Goal: Transaction & Acquisition: Book appointment/travel/reservation

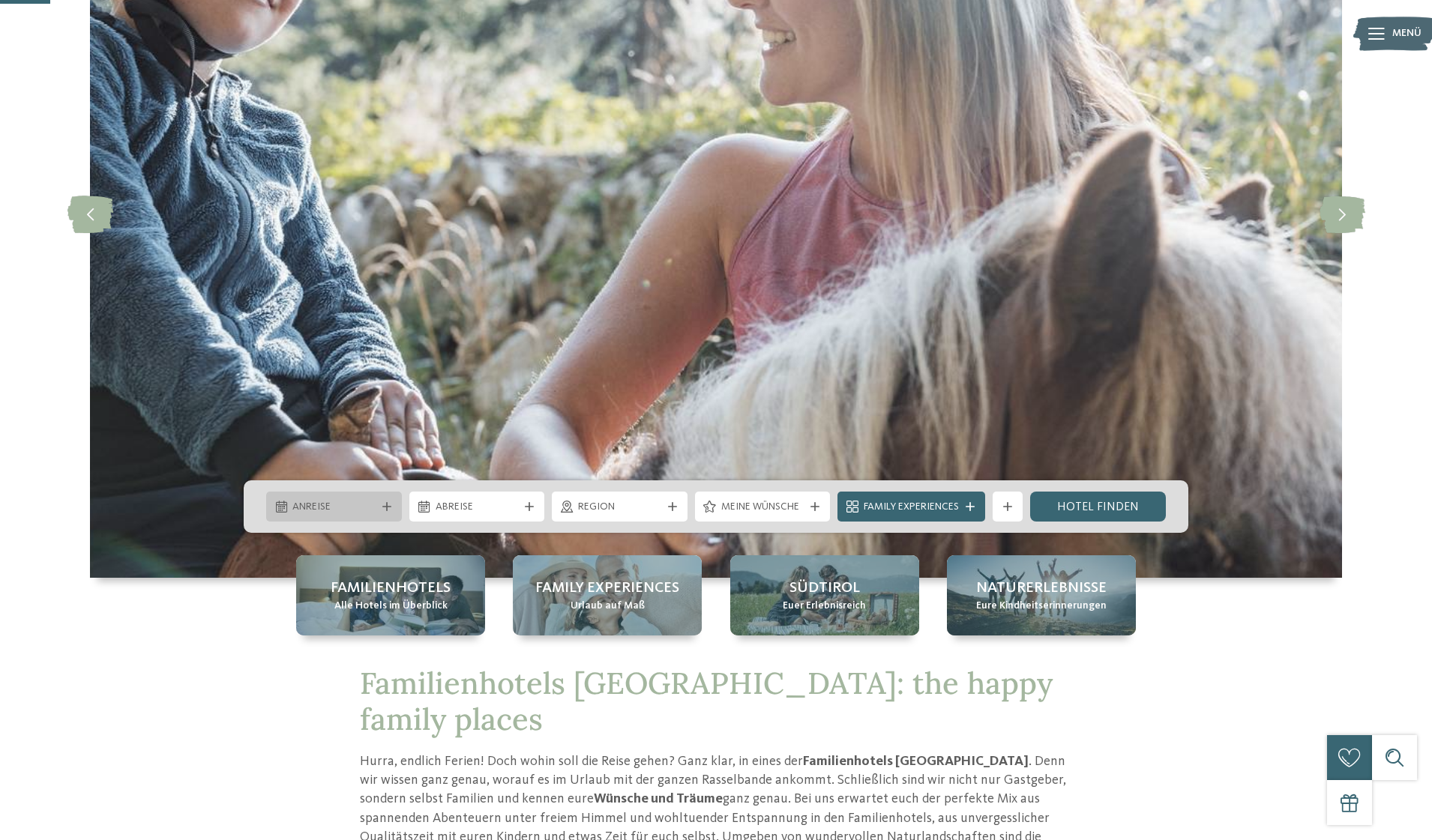
scroll to position [225, 0]
click at [376, 503] on div "Anreise" at bounding box center [334, 506] width 91 height 16
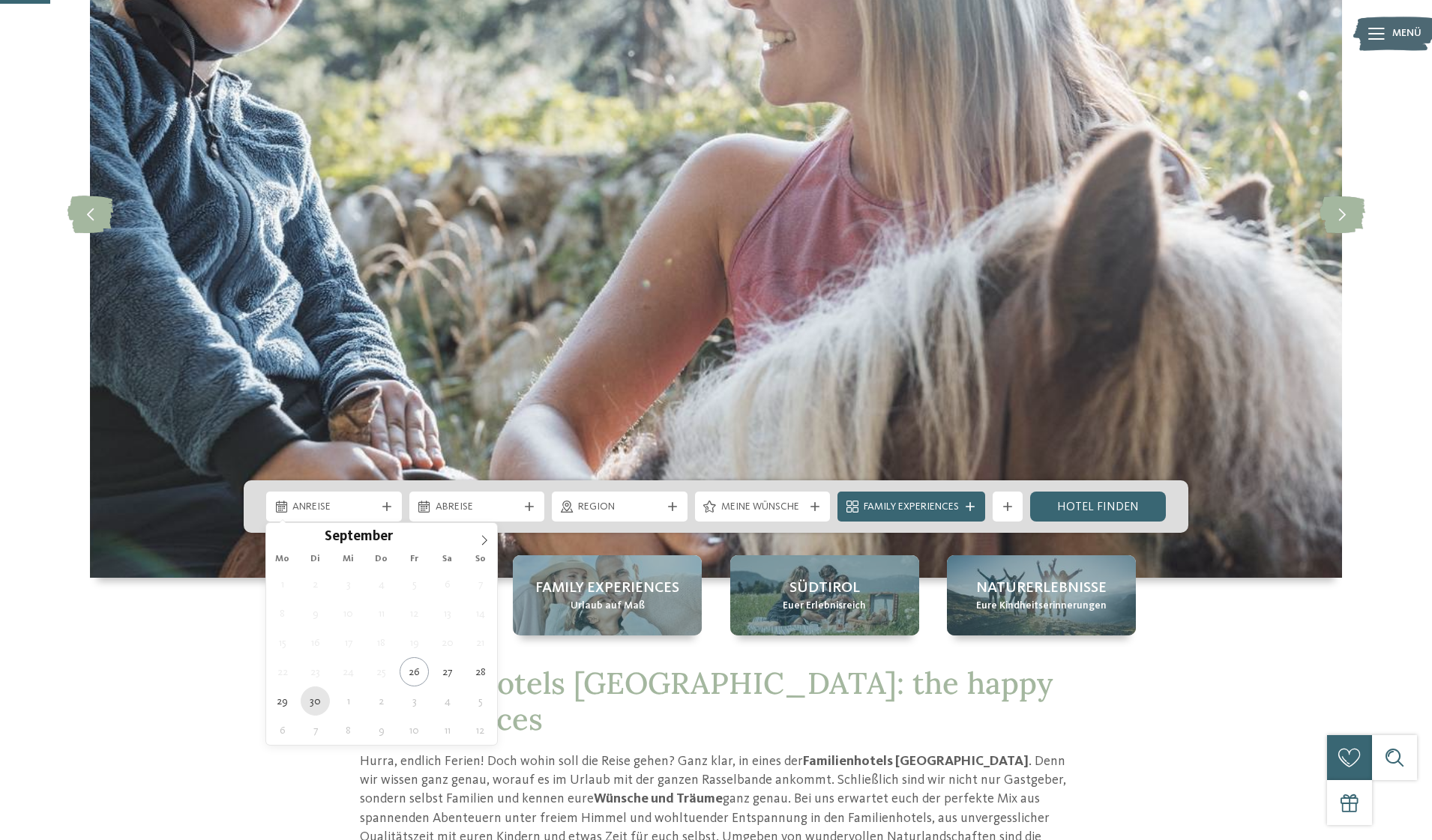
type div "30.09.2025"
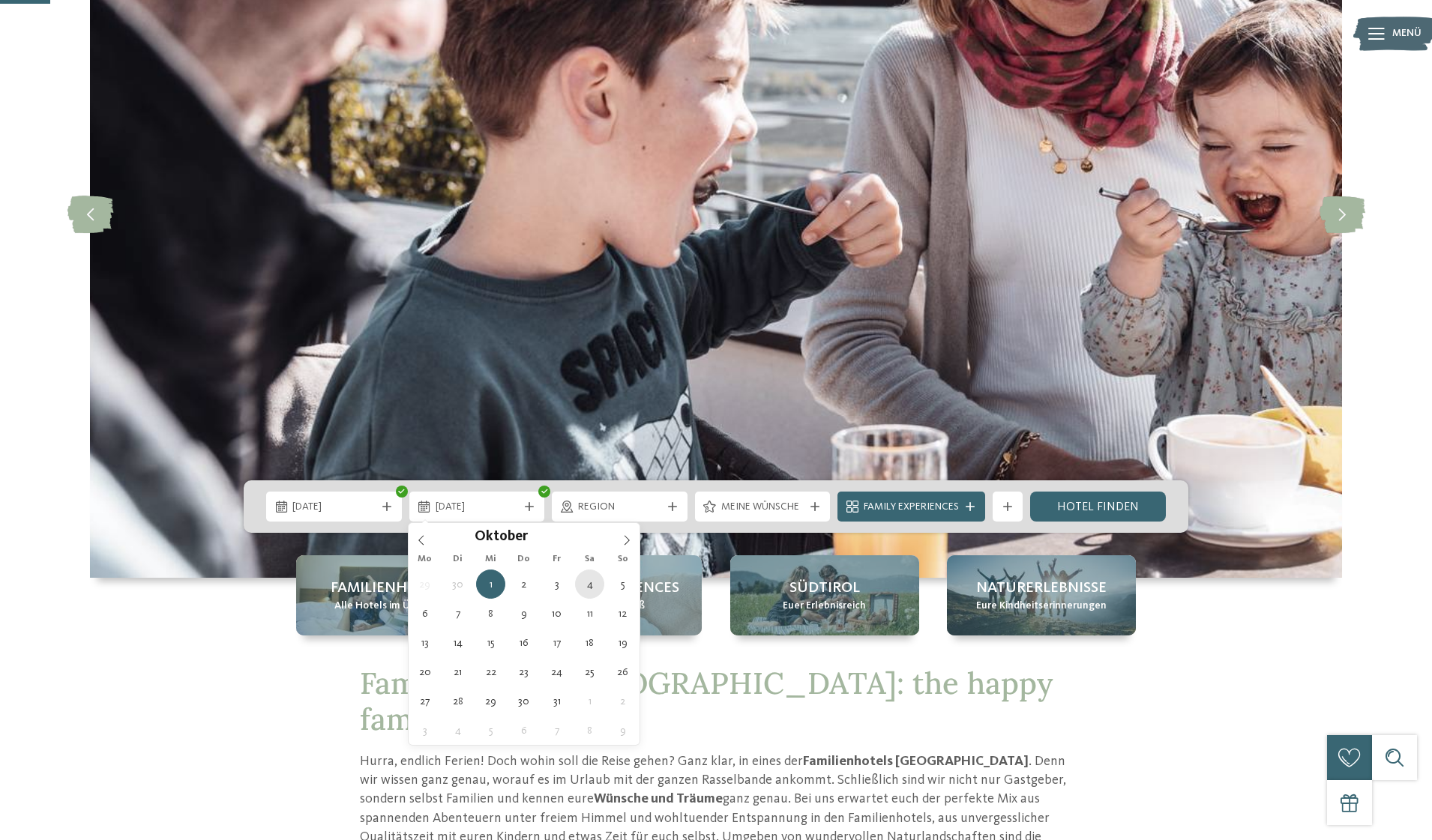
type div "04.10.2025"
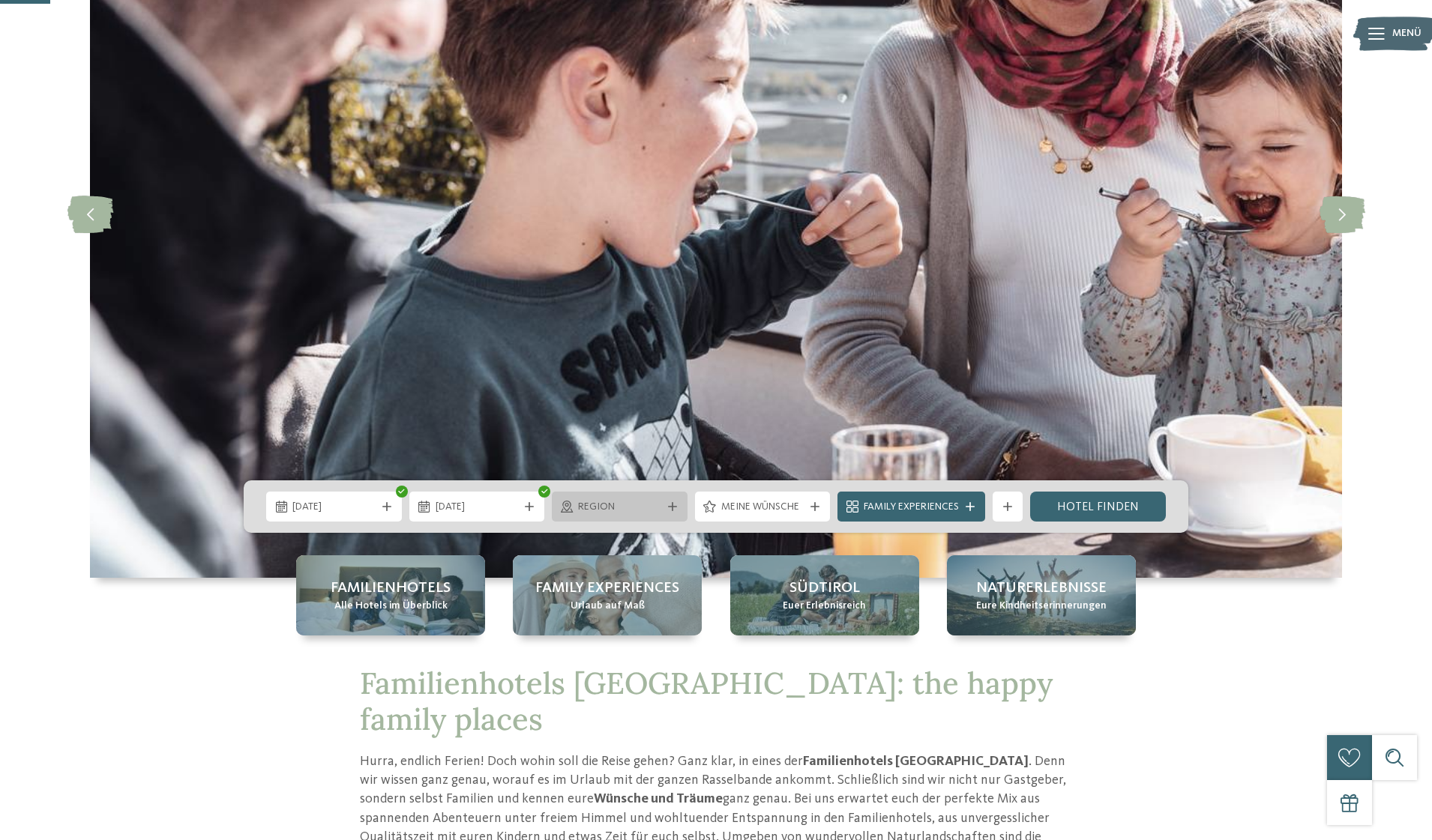
click at [630, 507] on span "Region" at bounding box center [620, 507] width 83 height 15
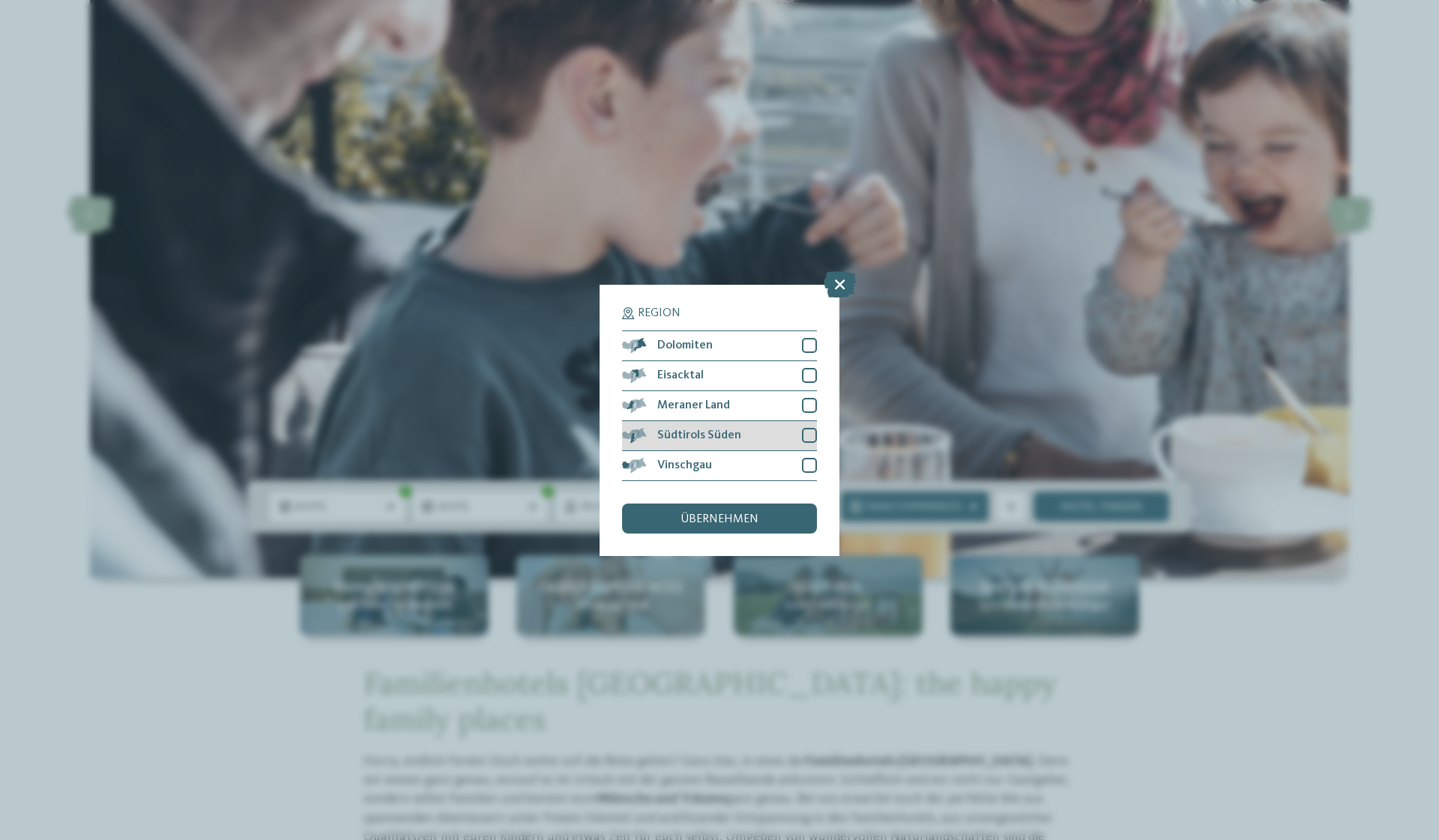
click at [809, 428] on div at bounding box center [809, 435] width 15 height 15
click at [810, 458] on div at bounding box center [809, 465] width 15 height 15
click at [805, 398] on div at bounding box center [809, 405] width 15 height 15
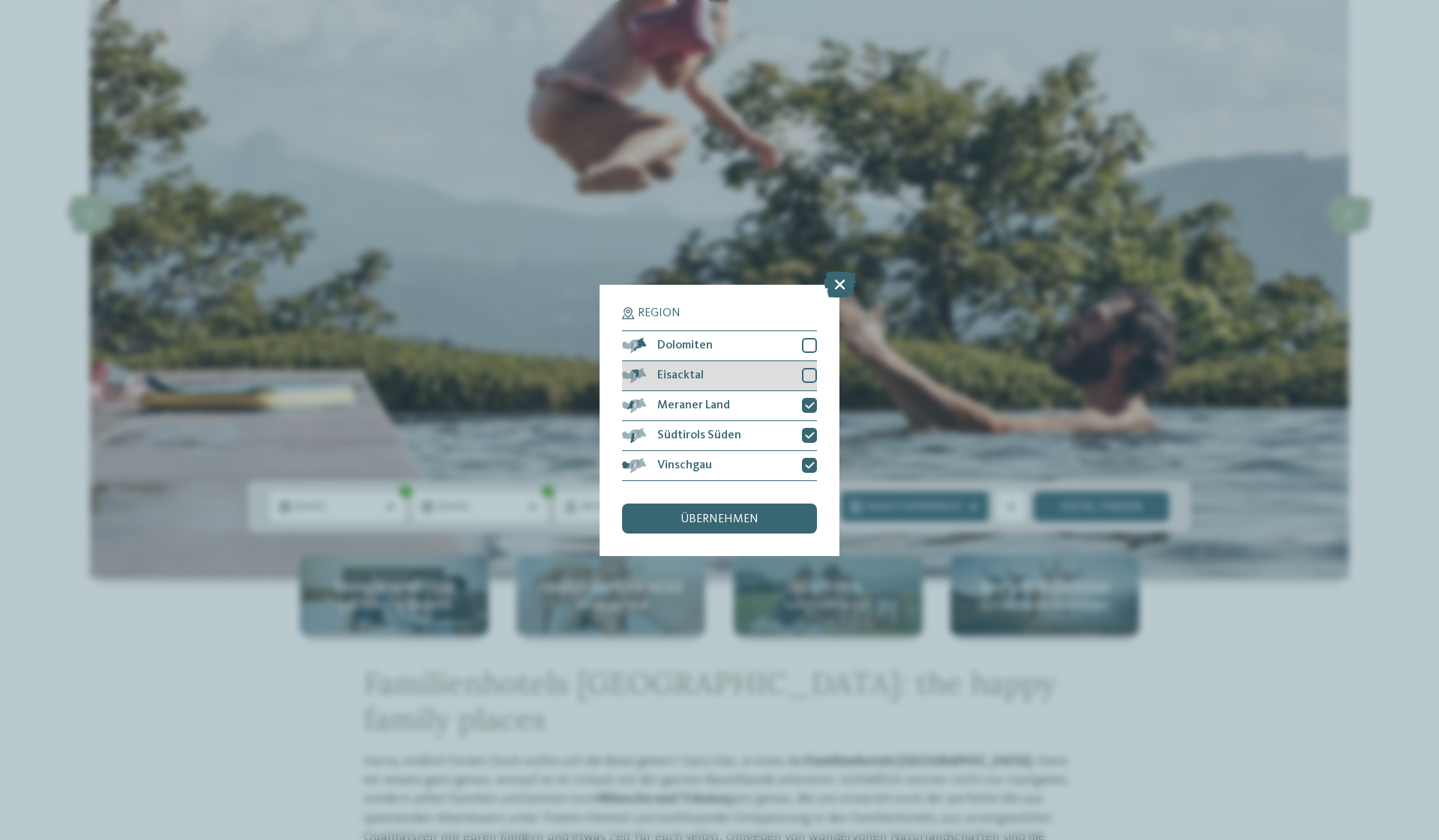
click at [811, 368] on div at bounding box center [809, 375] width 15 height 15
click at [811, 338] on div at bounding box center [809, 345] width 15 height 15
click at [768, 504] on div "übernehmen" at bounding box center [720, 519] width 195 height 30
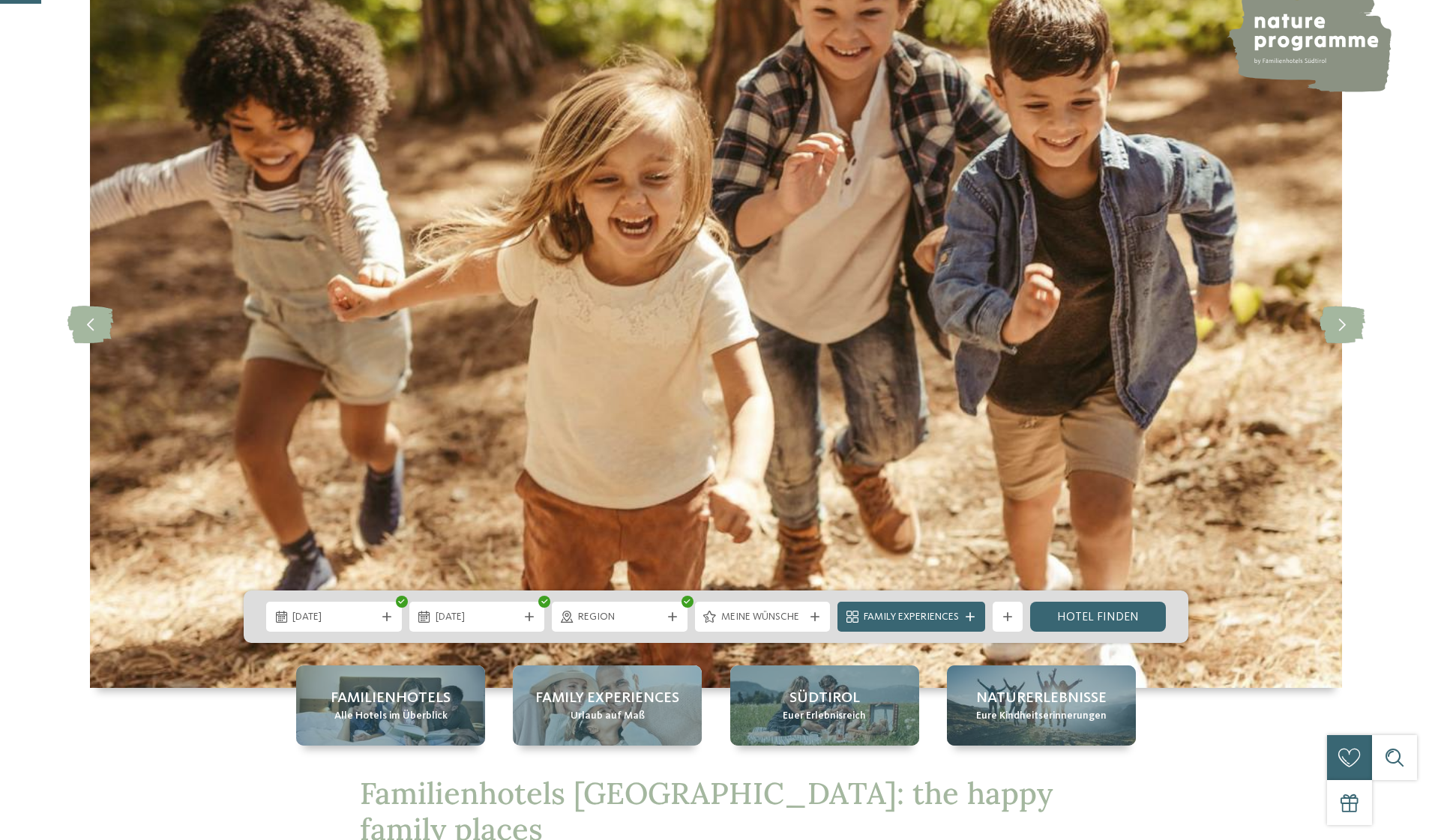
scroll to position [214, 0]
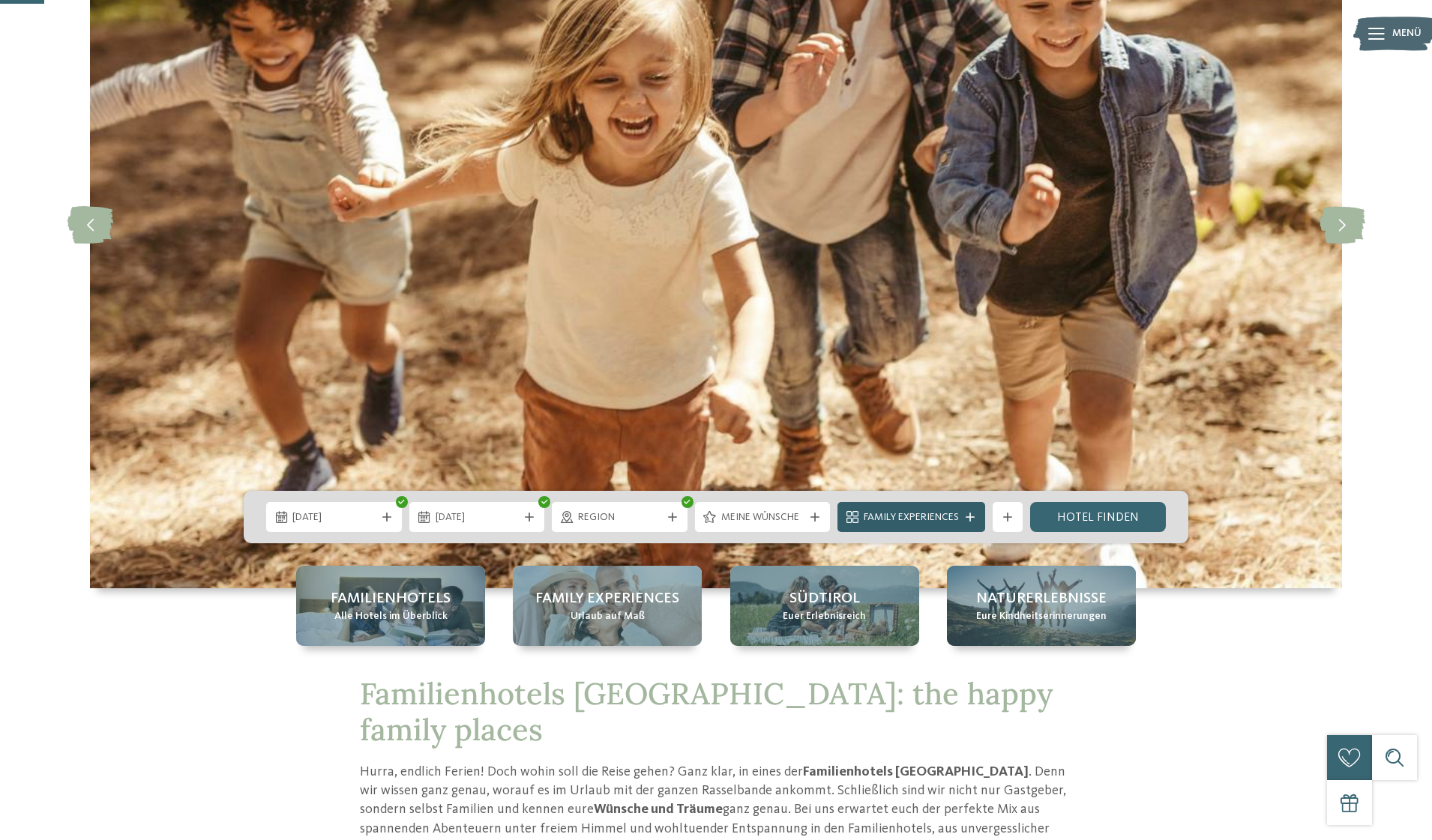
click at [973, 518] on icon at bounding box center [970, 517] width 9 height 9
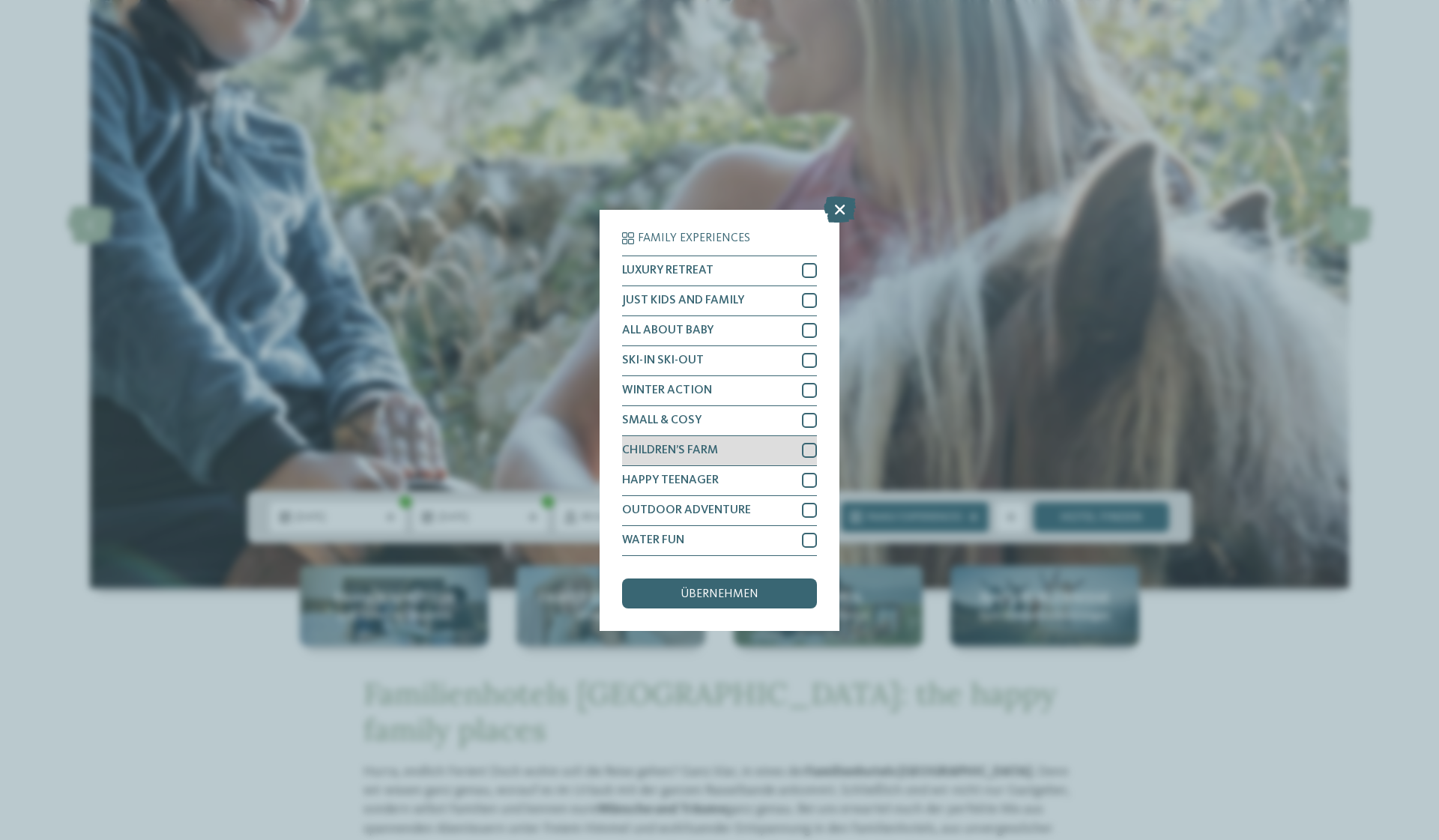
click at [805, 443] on div at bounding box center [809, 450] width 15 height 15
click at [799, 579] on div "übernehmen" at bounding box center [720, 594] width 195 height 30
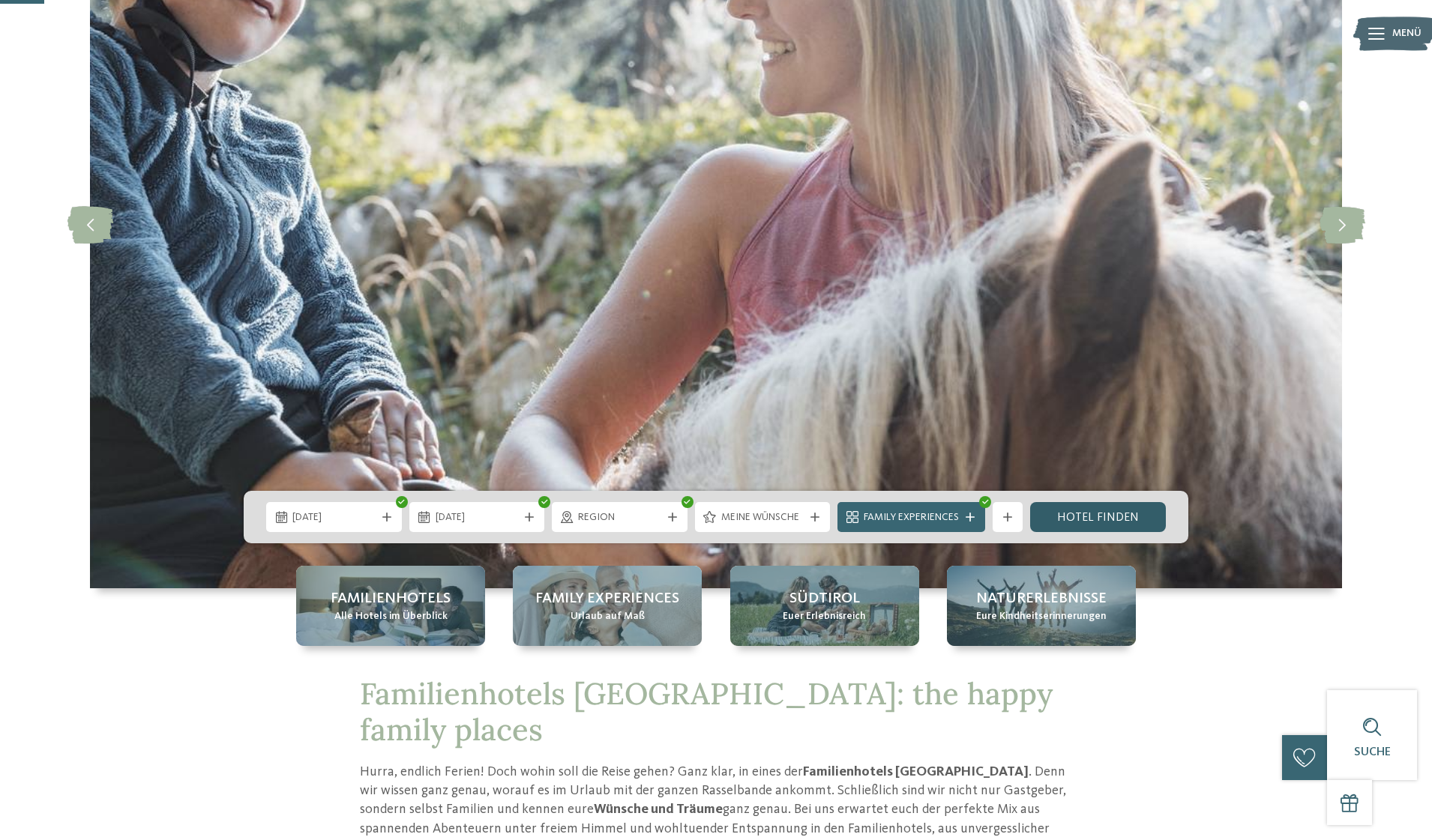
click at [1088, 529] on link "Hotel finden" at bounding box center [1098, 517] width 136 height 30
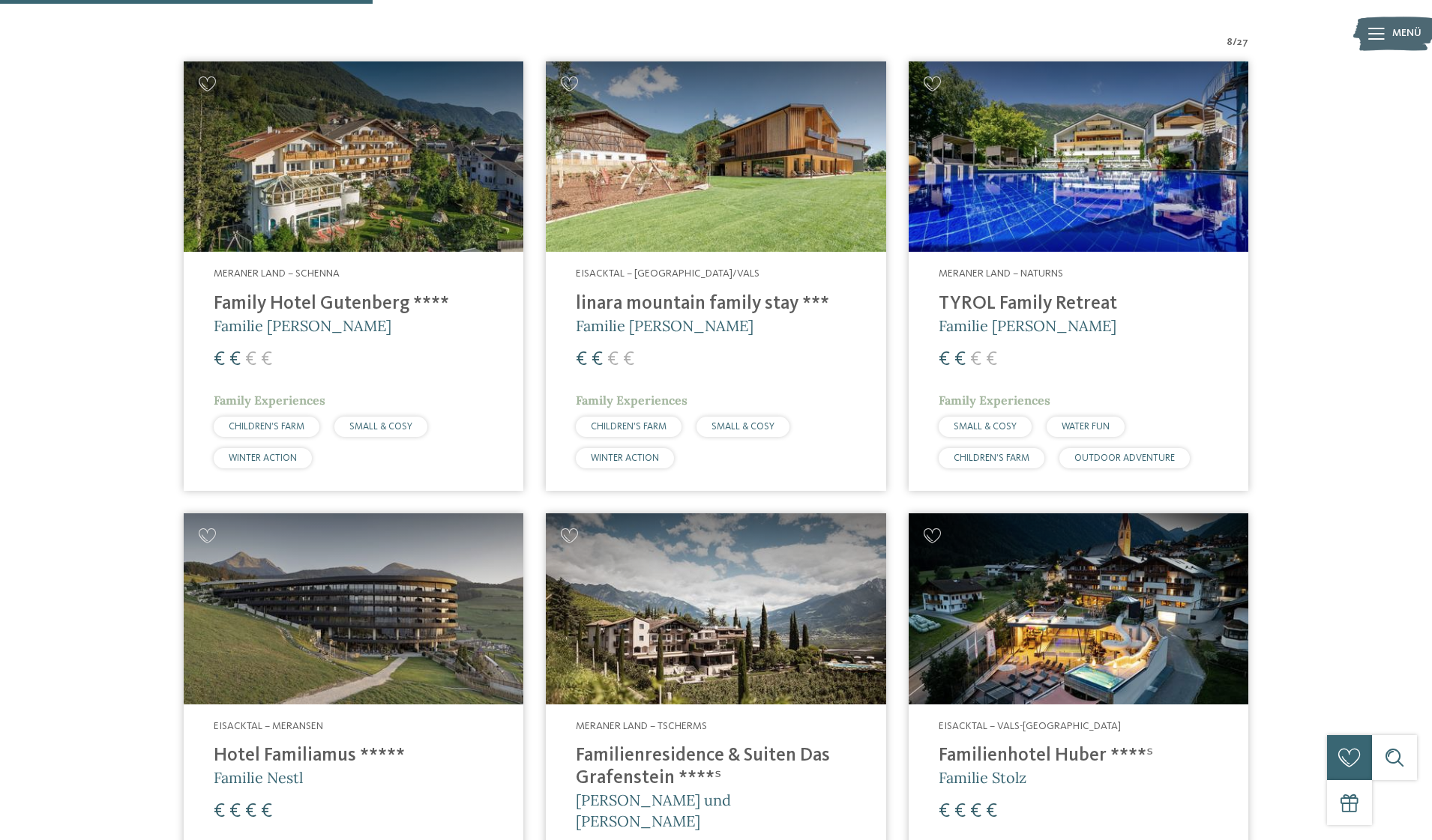
scroll to position [527, 0]
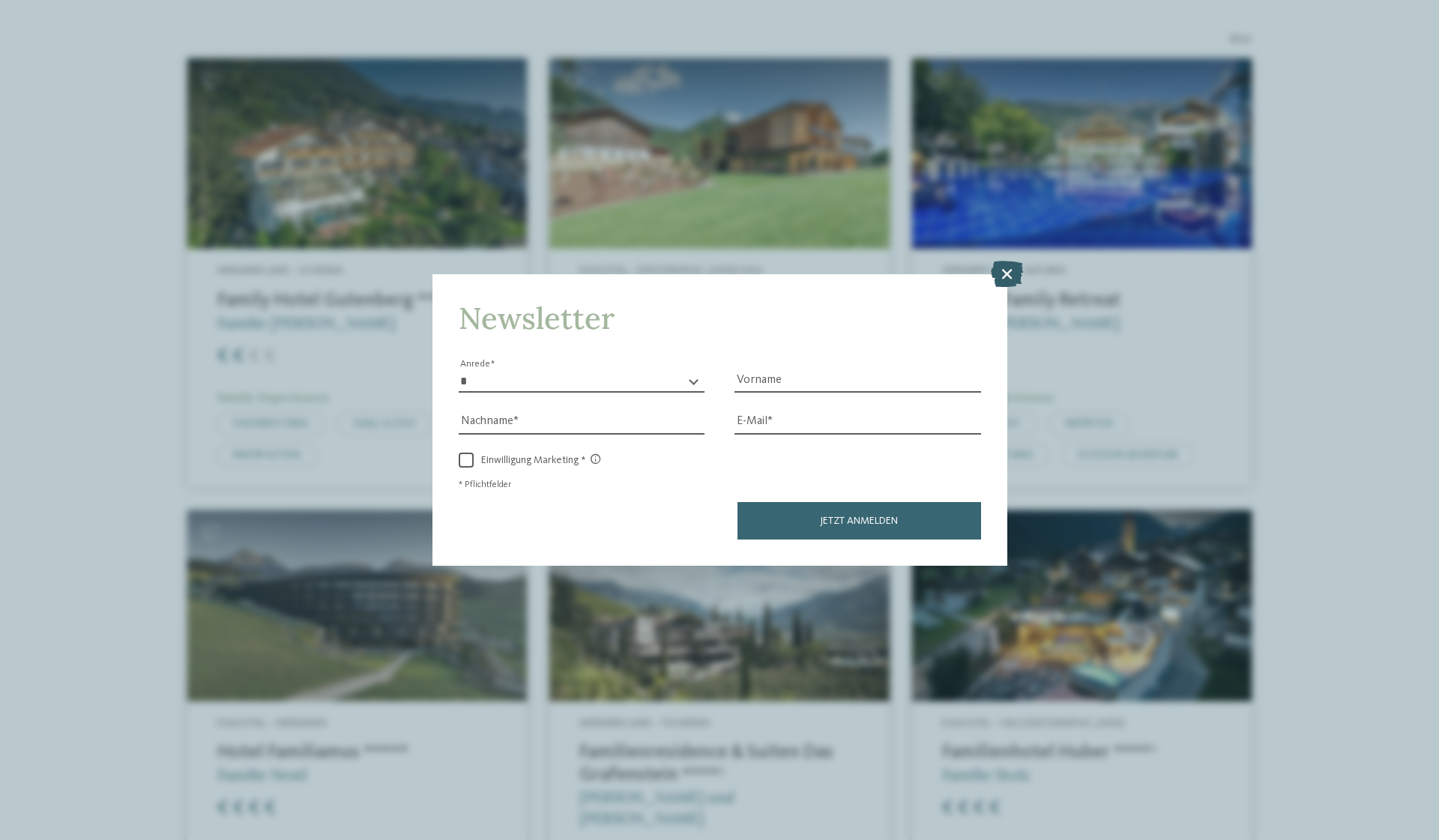
click at [1009, 261] on icon at bounding box center [1007, 274] width 32 height 26
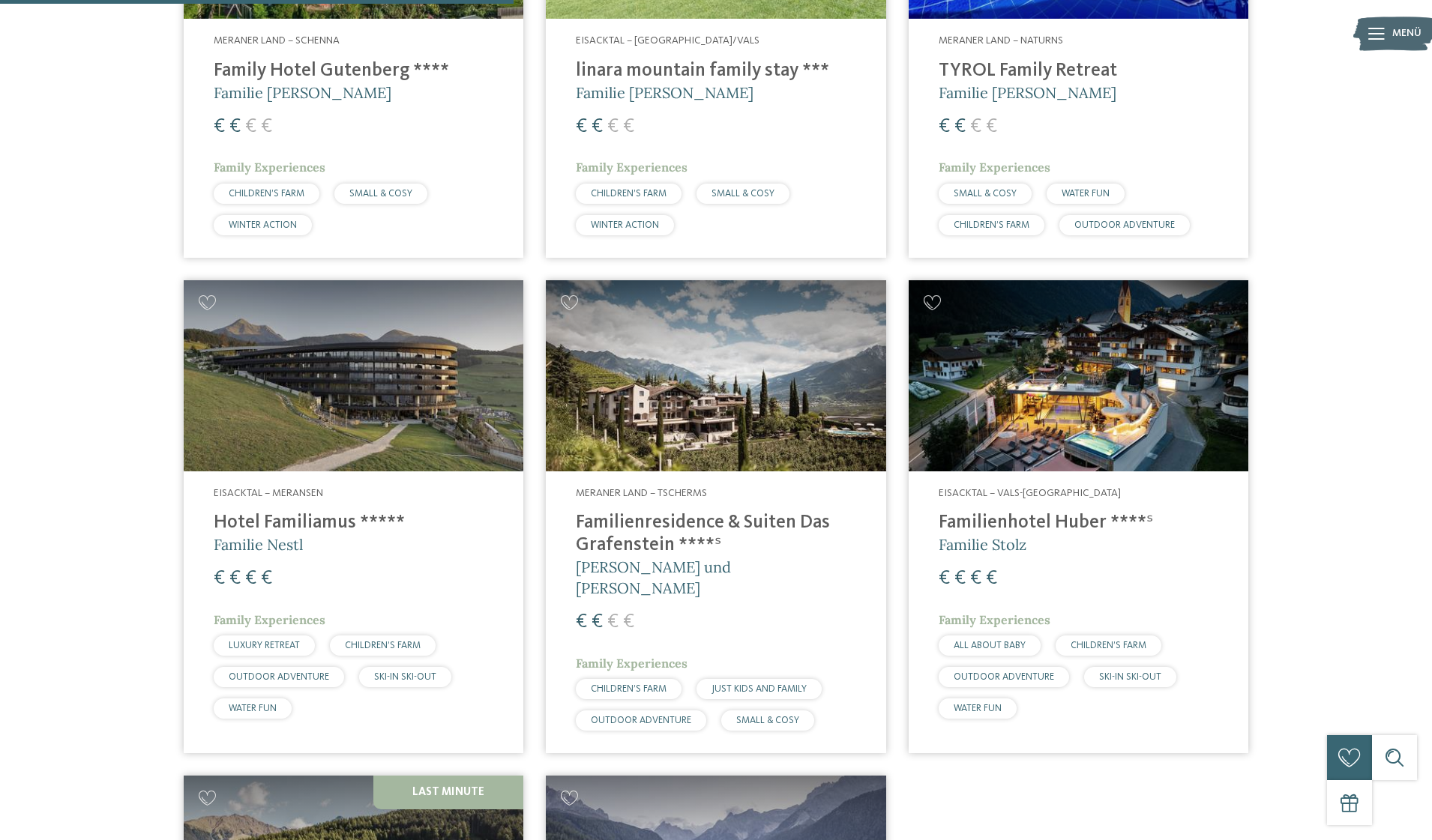
scroll to position [620, 0]
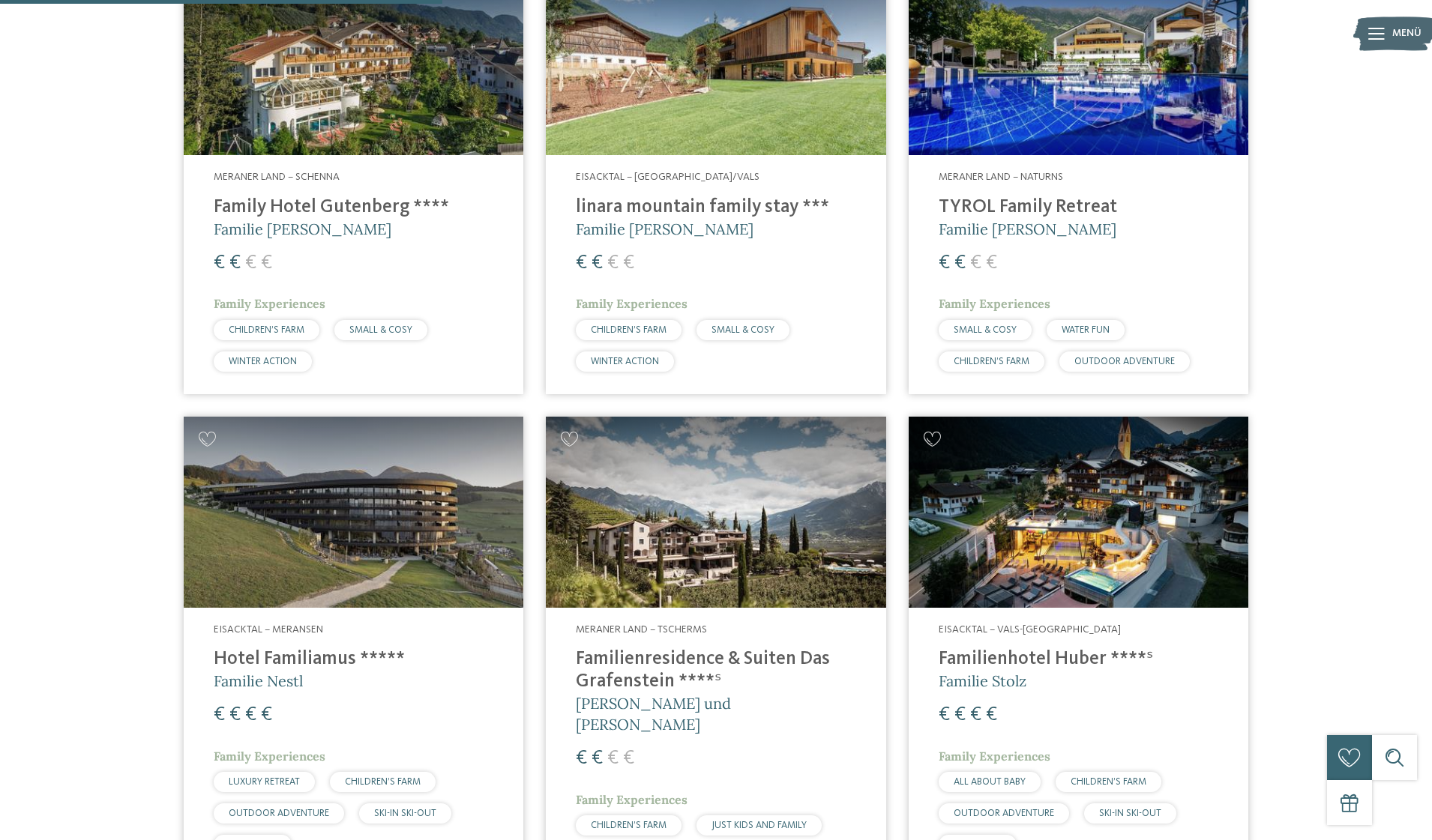
click at [981, 79] on img at bounding box center [1078, 60] width 340 height 191
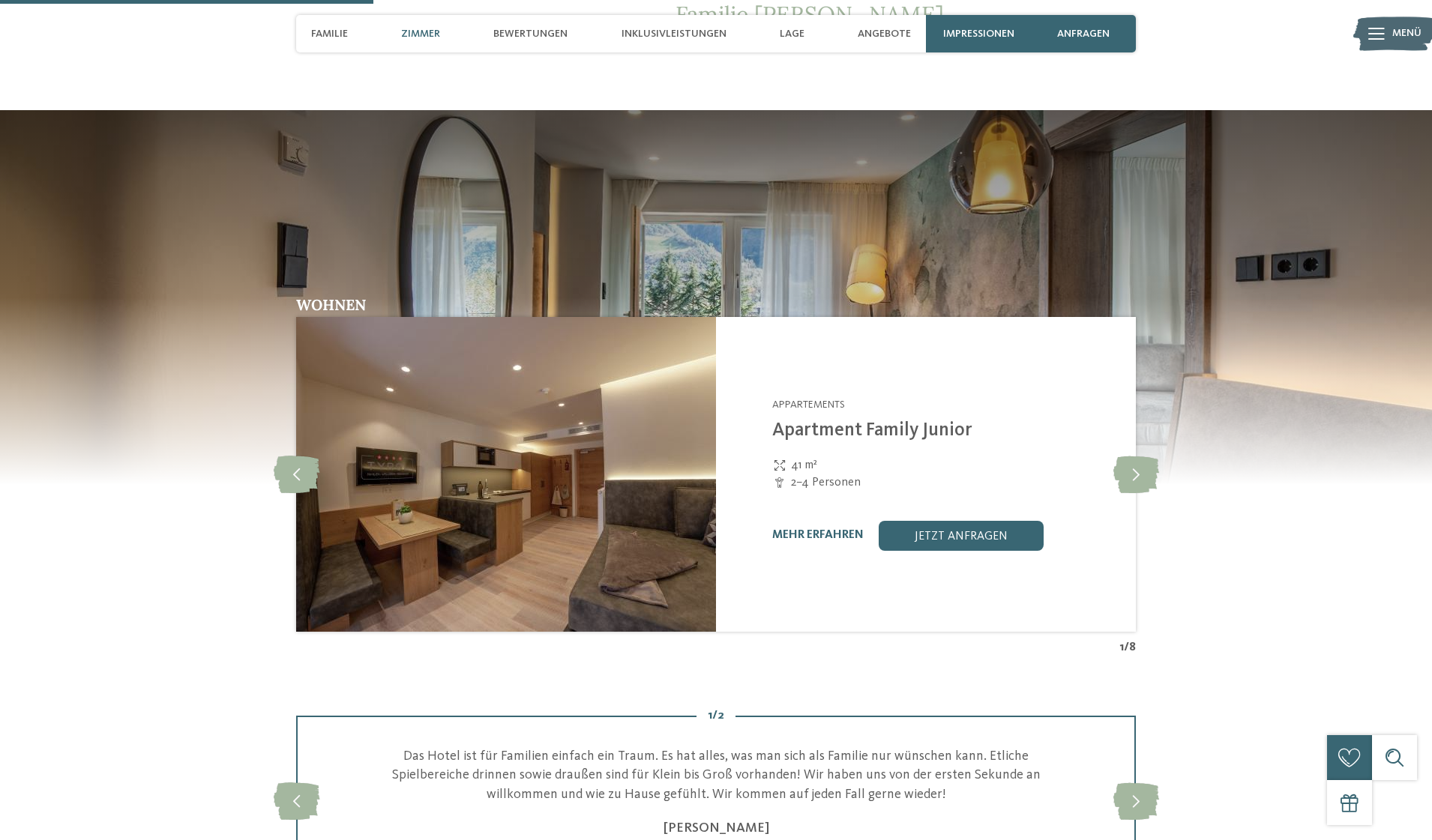
scroll to position [1266, 0]
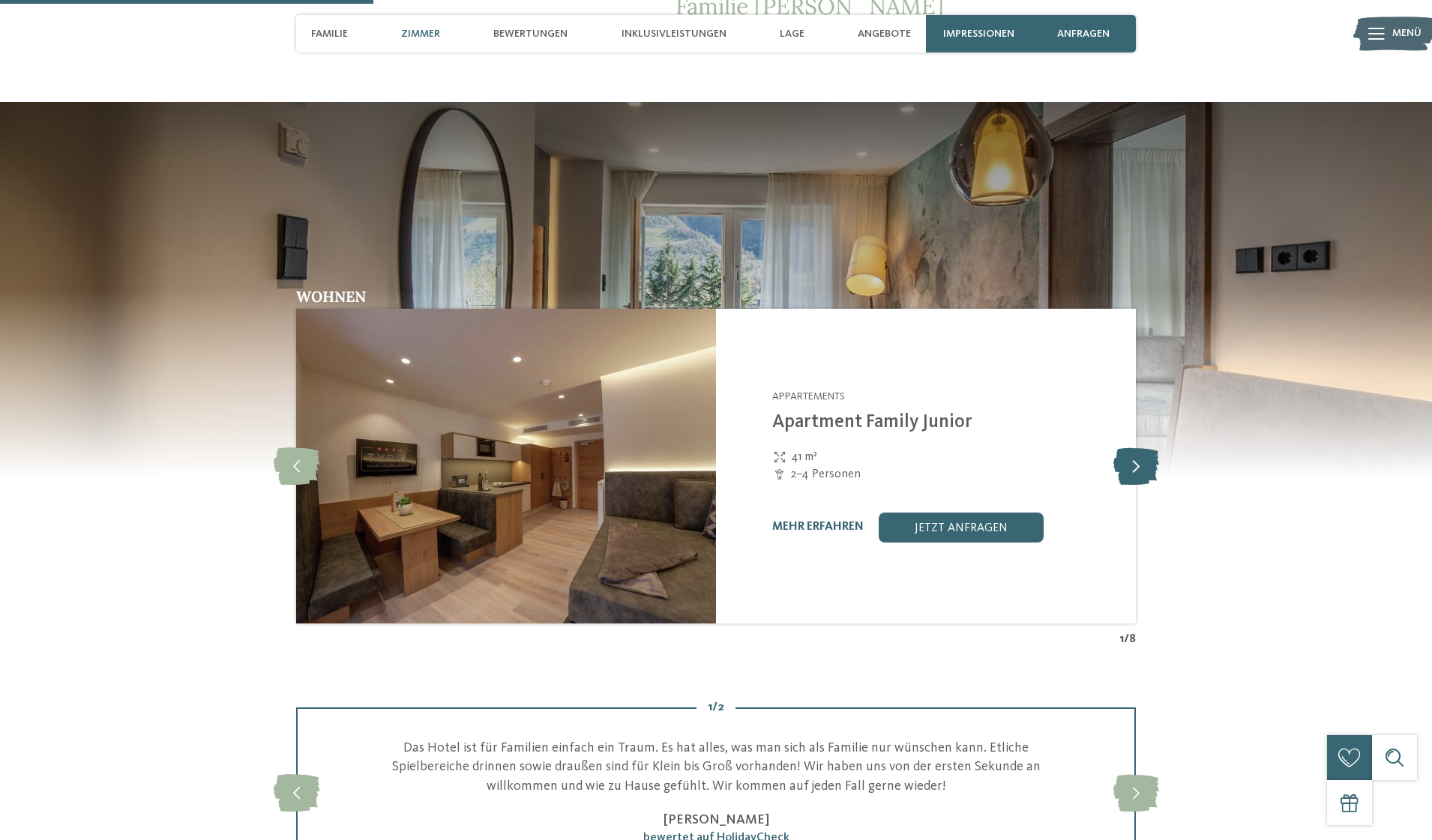
click at [1144, 470] on icon at bounding box center [1136, 466] width 46 height 37
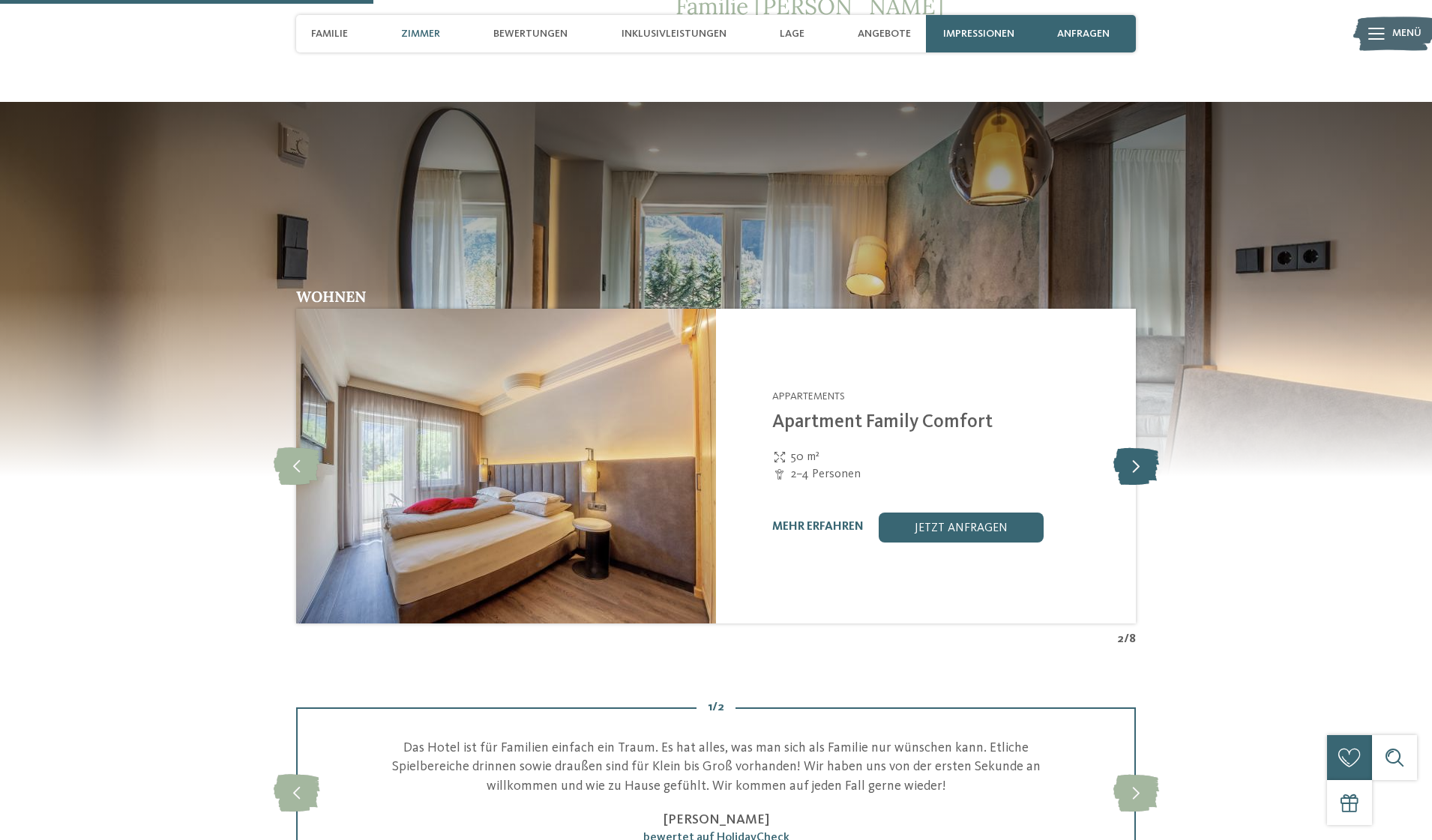
click at [1144, 470] on icon at bounding box center [1136, 466] width 46 height 37
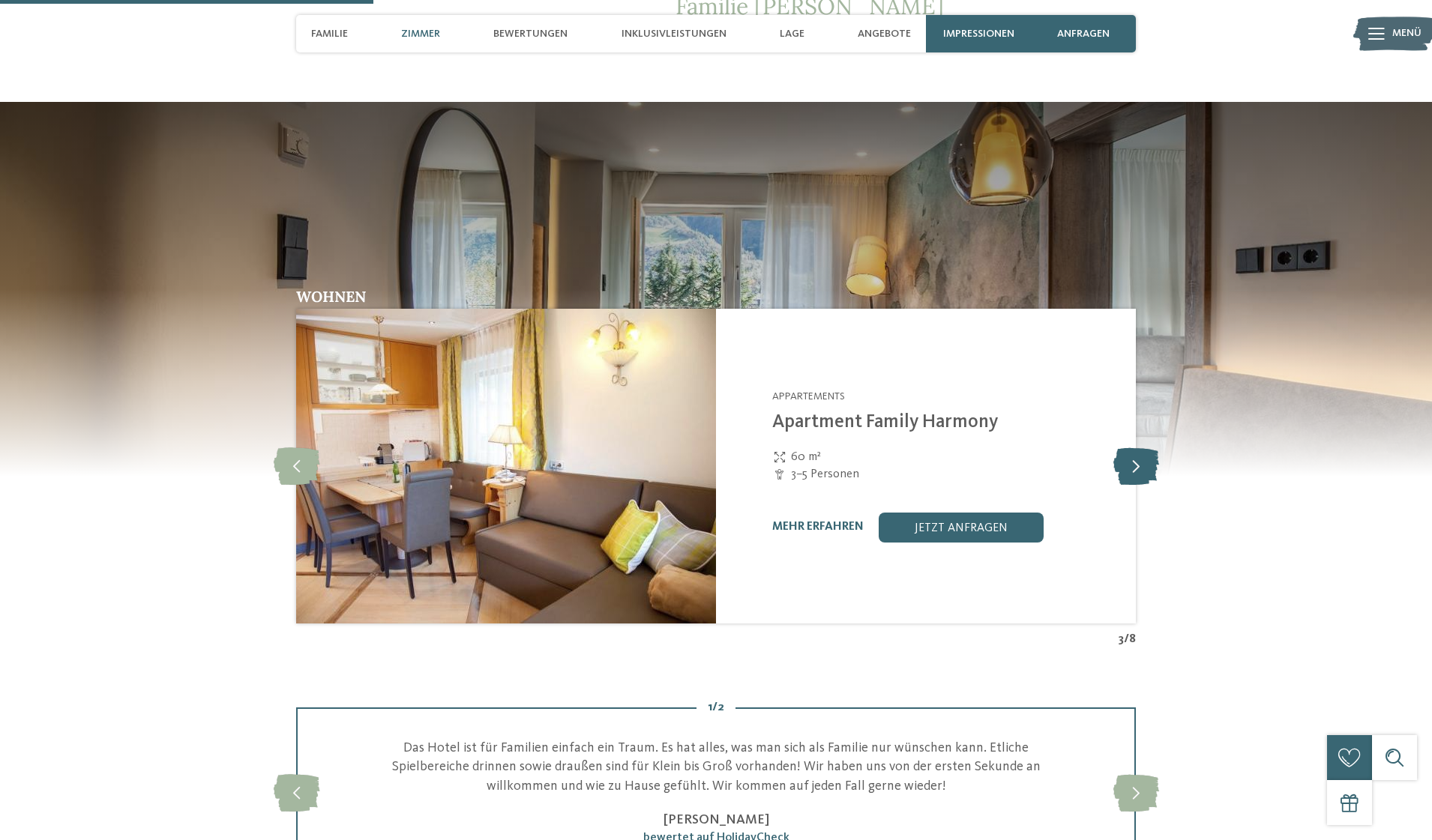
click at [1144, 470] on icon at bounding box center [1136, 466] width 46 height 37
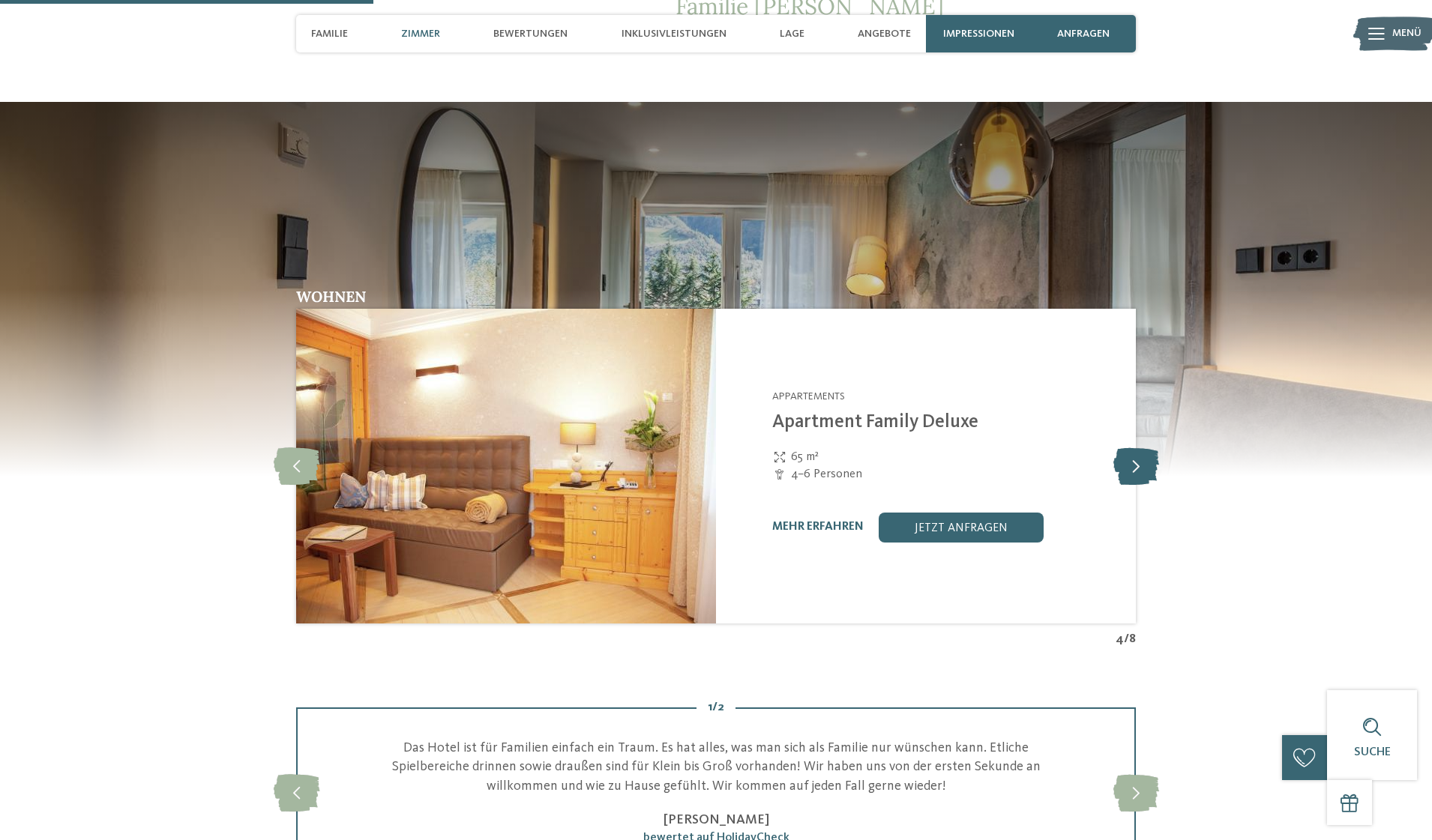
click at [1144, 470] on icon at bounding box center [1136, 466] width 46 height 37
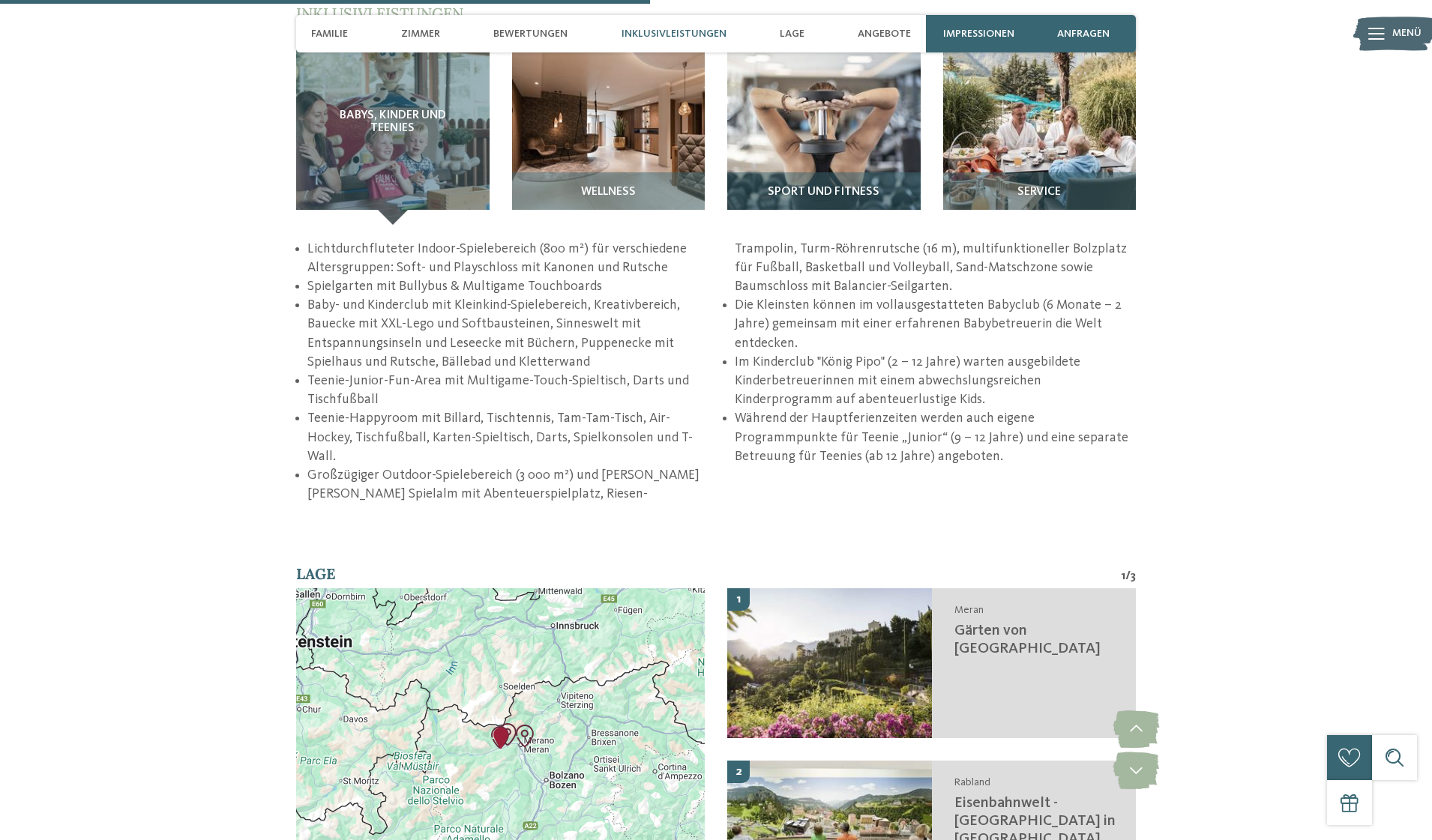
scroll to position [2208, 0]
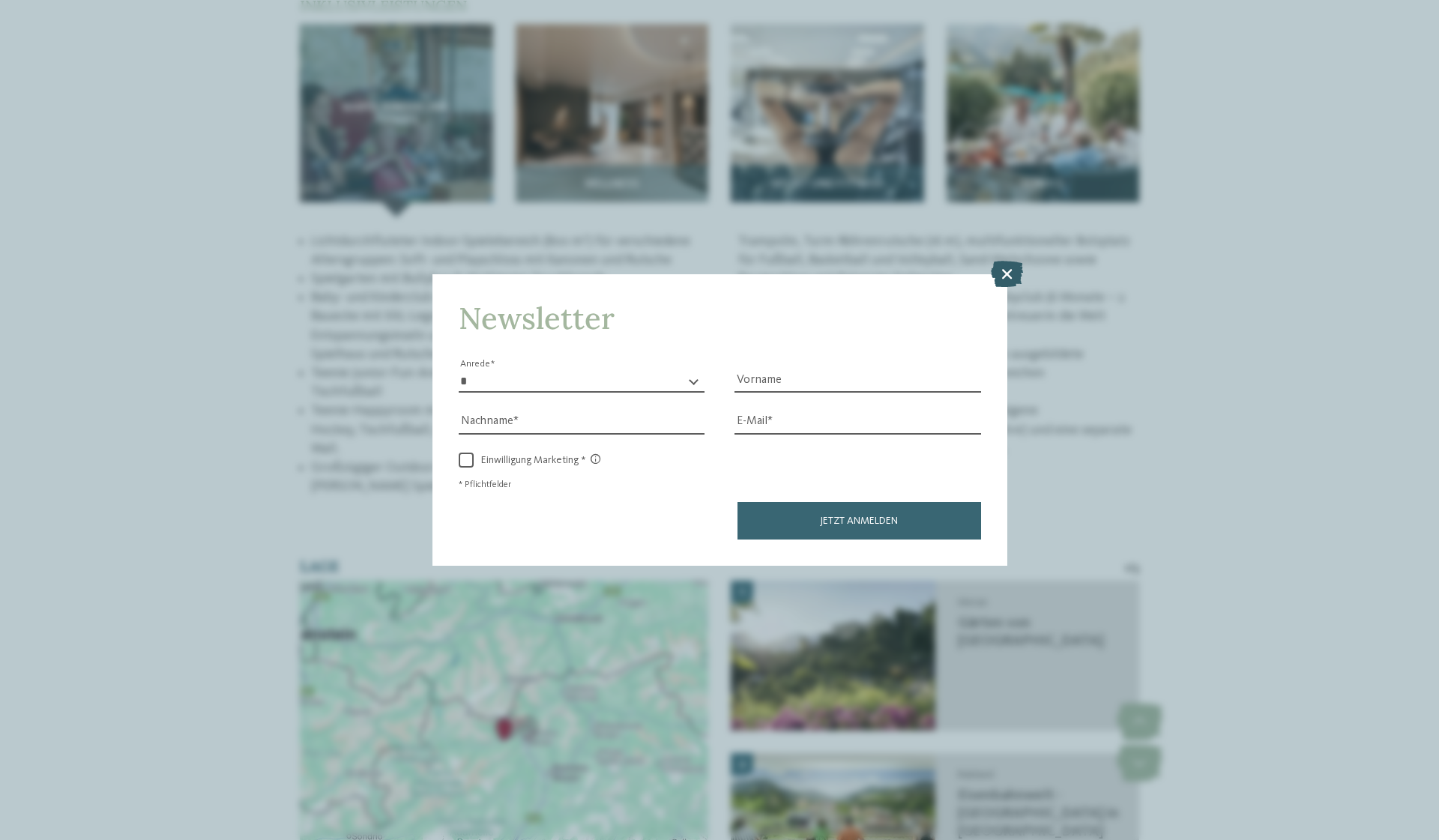
click at [1004, 261] on icon at bounding box center [1007, 274] width 32 height 26
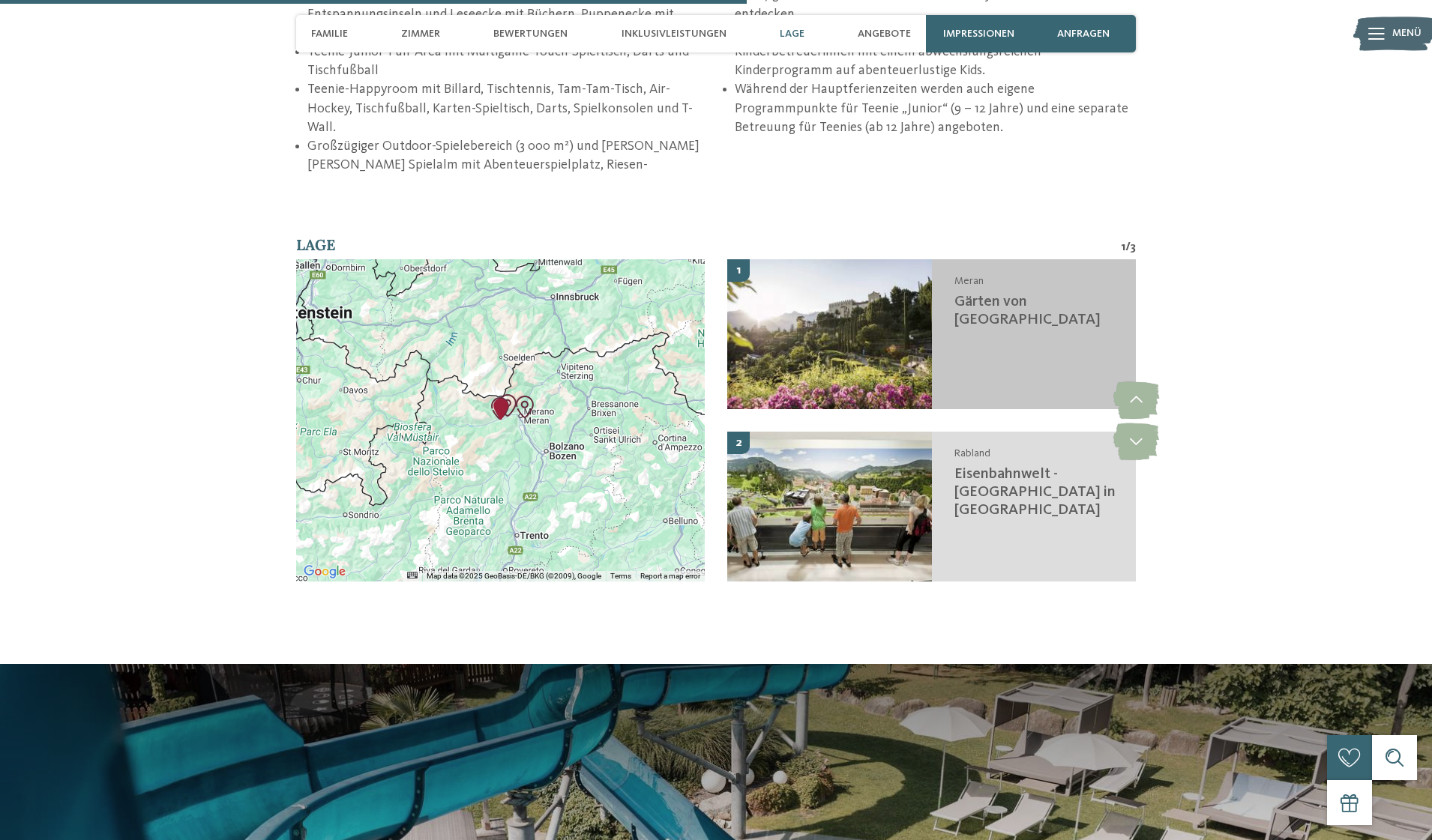
scroll to position [2539, 0]
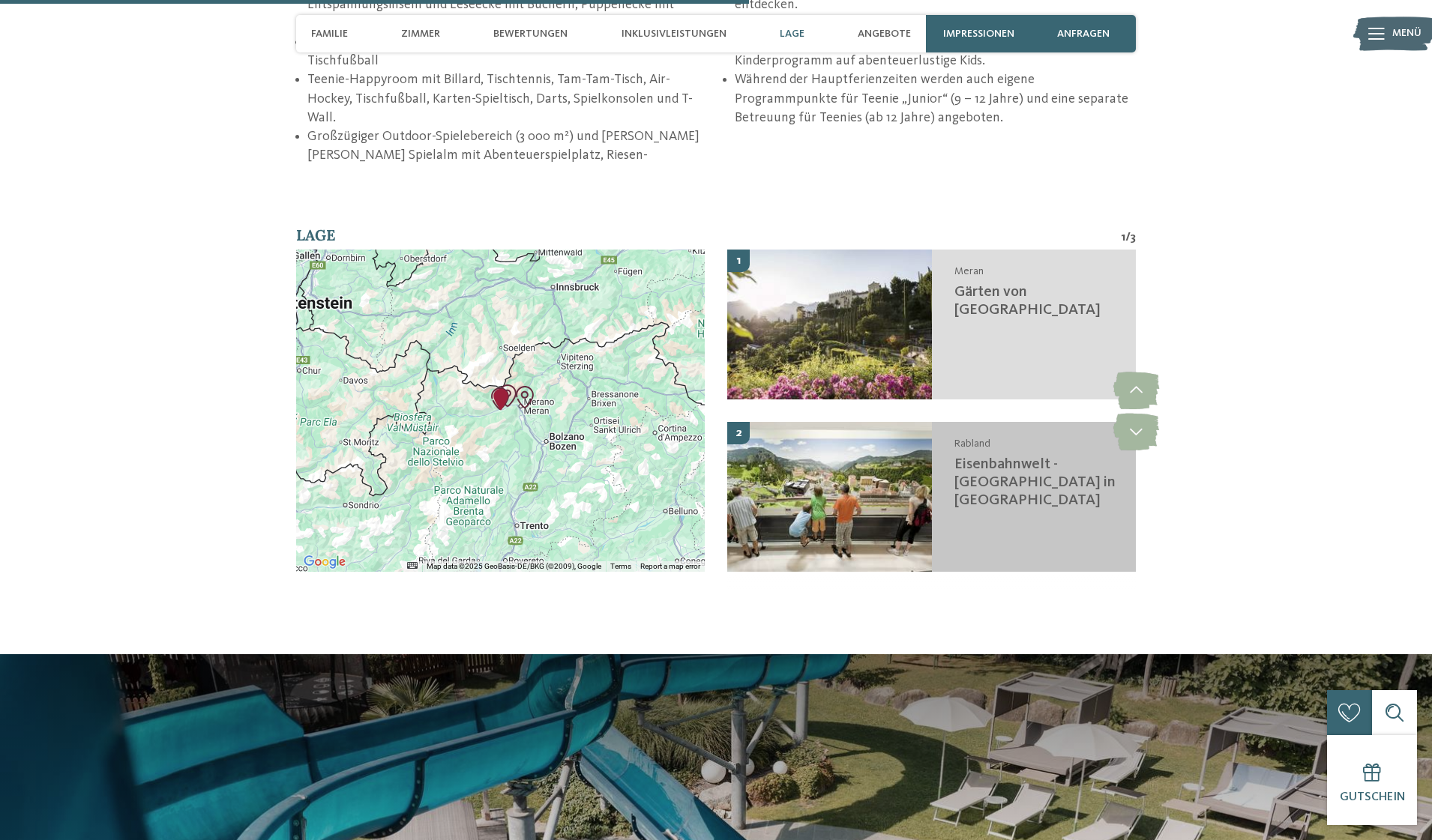
click at [834, 466] on img at bounding box center [829, 496] width 205 height 150
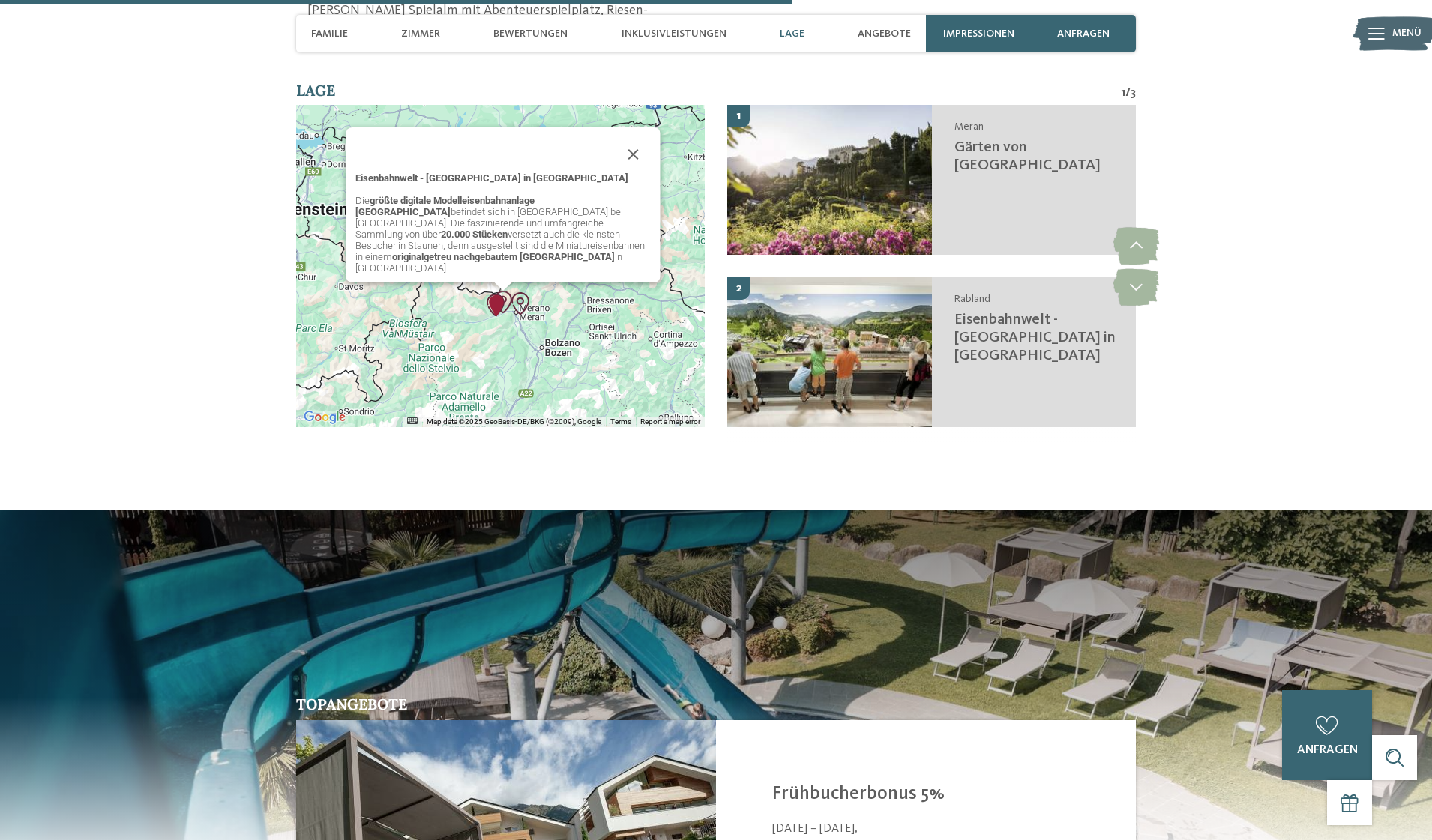
scroll to position [2685, 0]
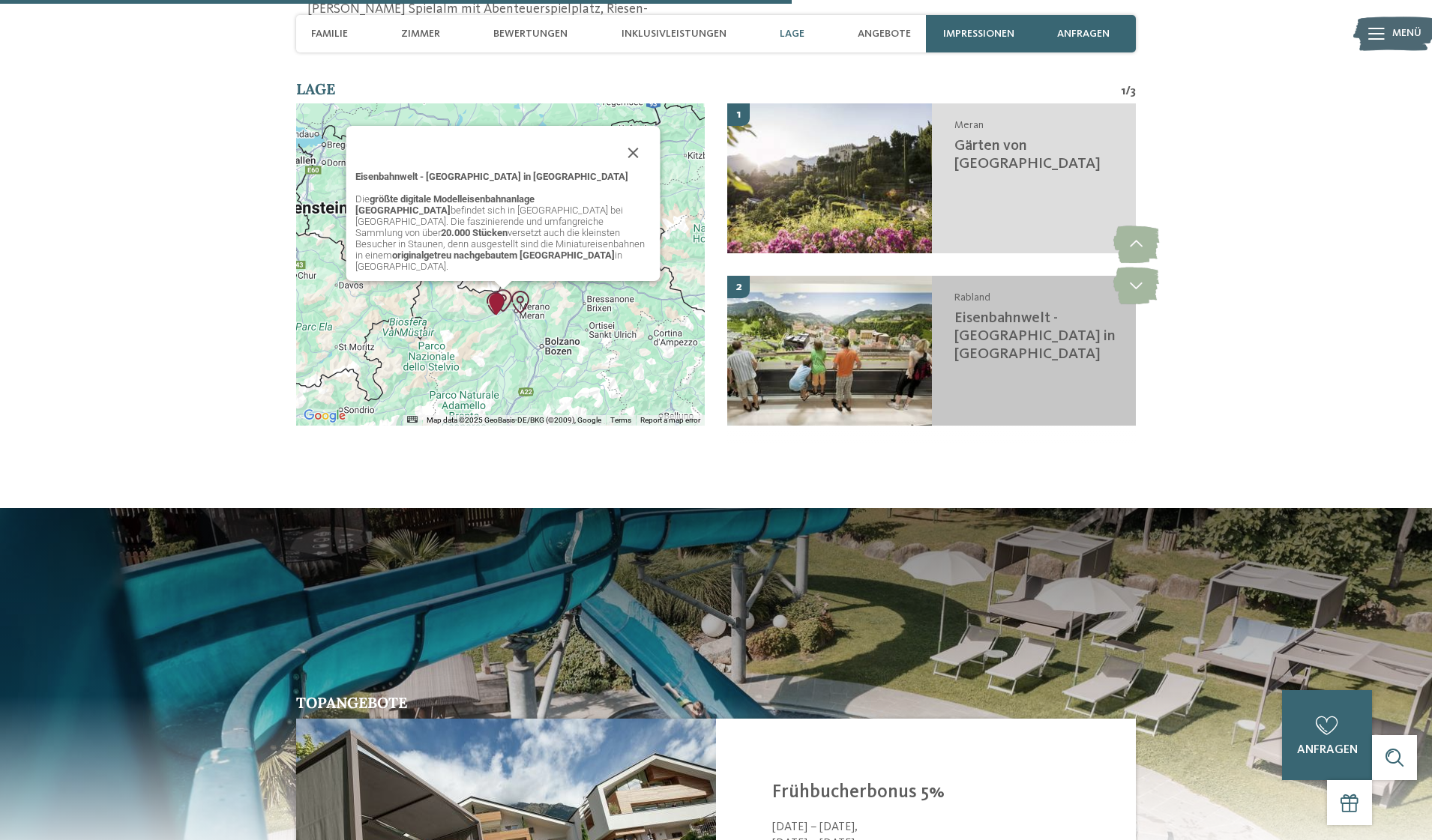
click at [894, 347] on img at bounding box center [829, 350] width 205 height 150
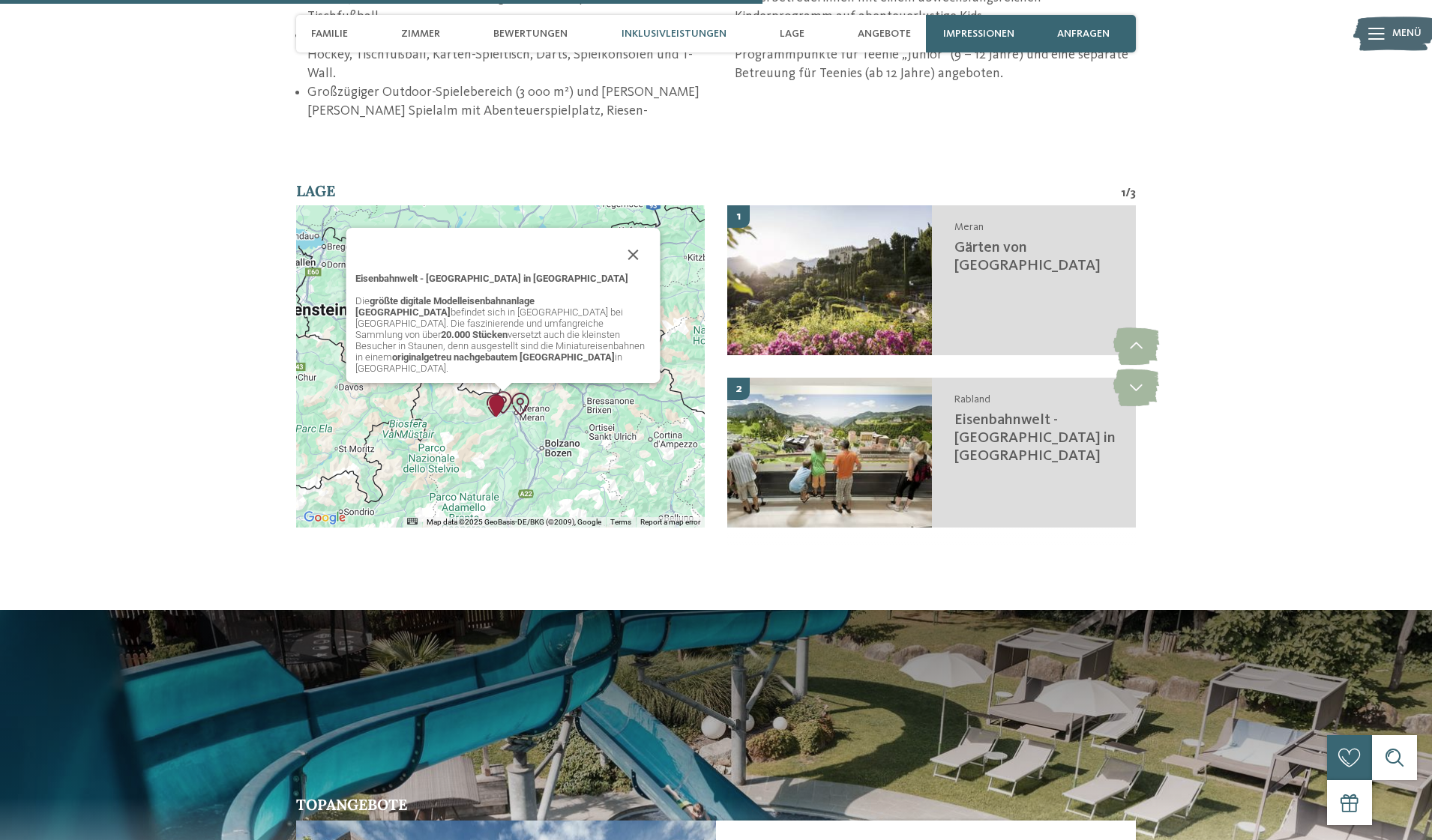
scroll to position [2576, 0]
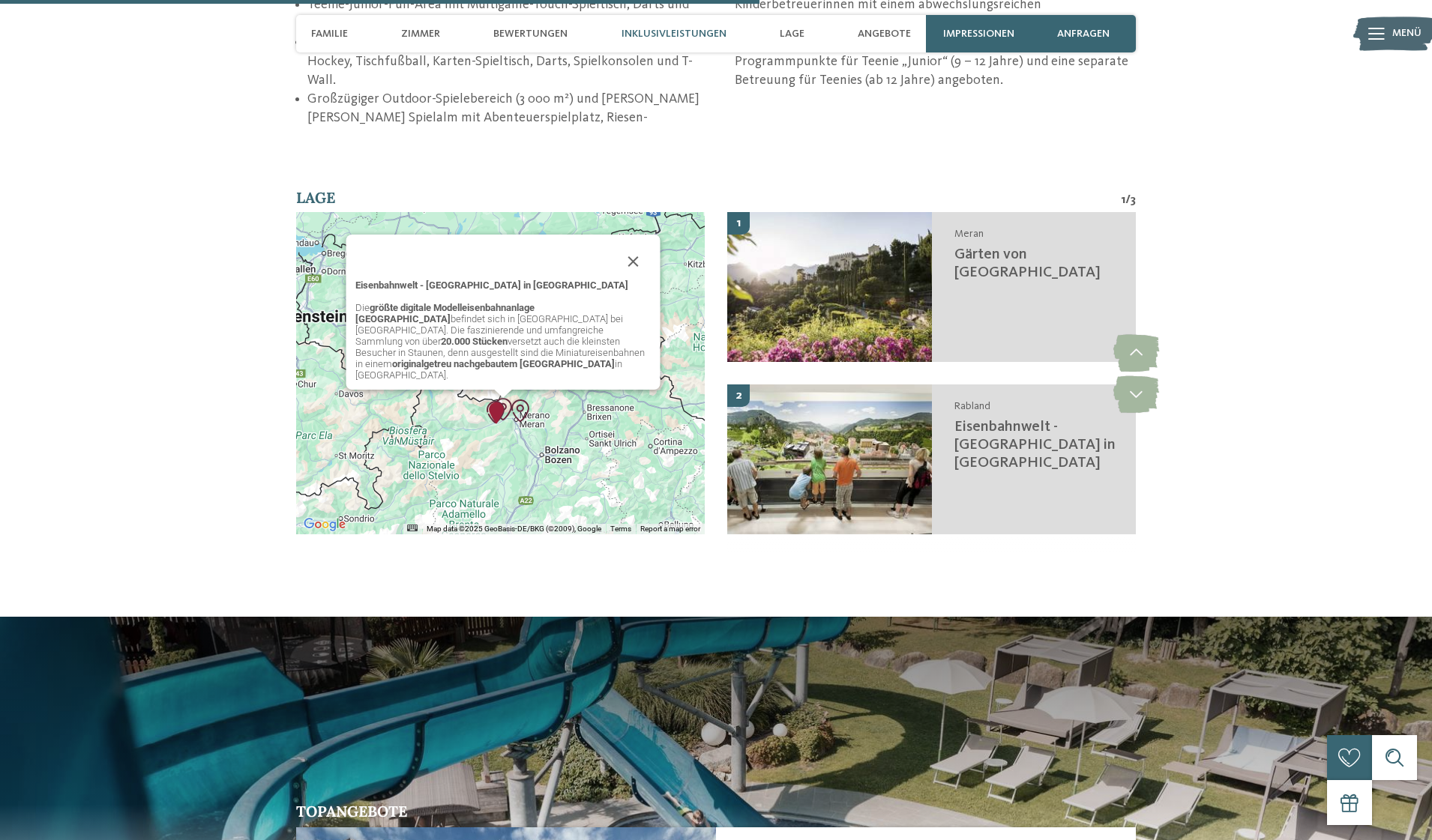
click at [461, 410] on div "Eisenbahnwelt - Südtirol in Miniatur Die größte digitale Modelleisenbahnanlage …" at bounding box center [500, 372] width 409 height 322
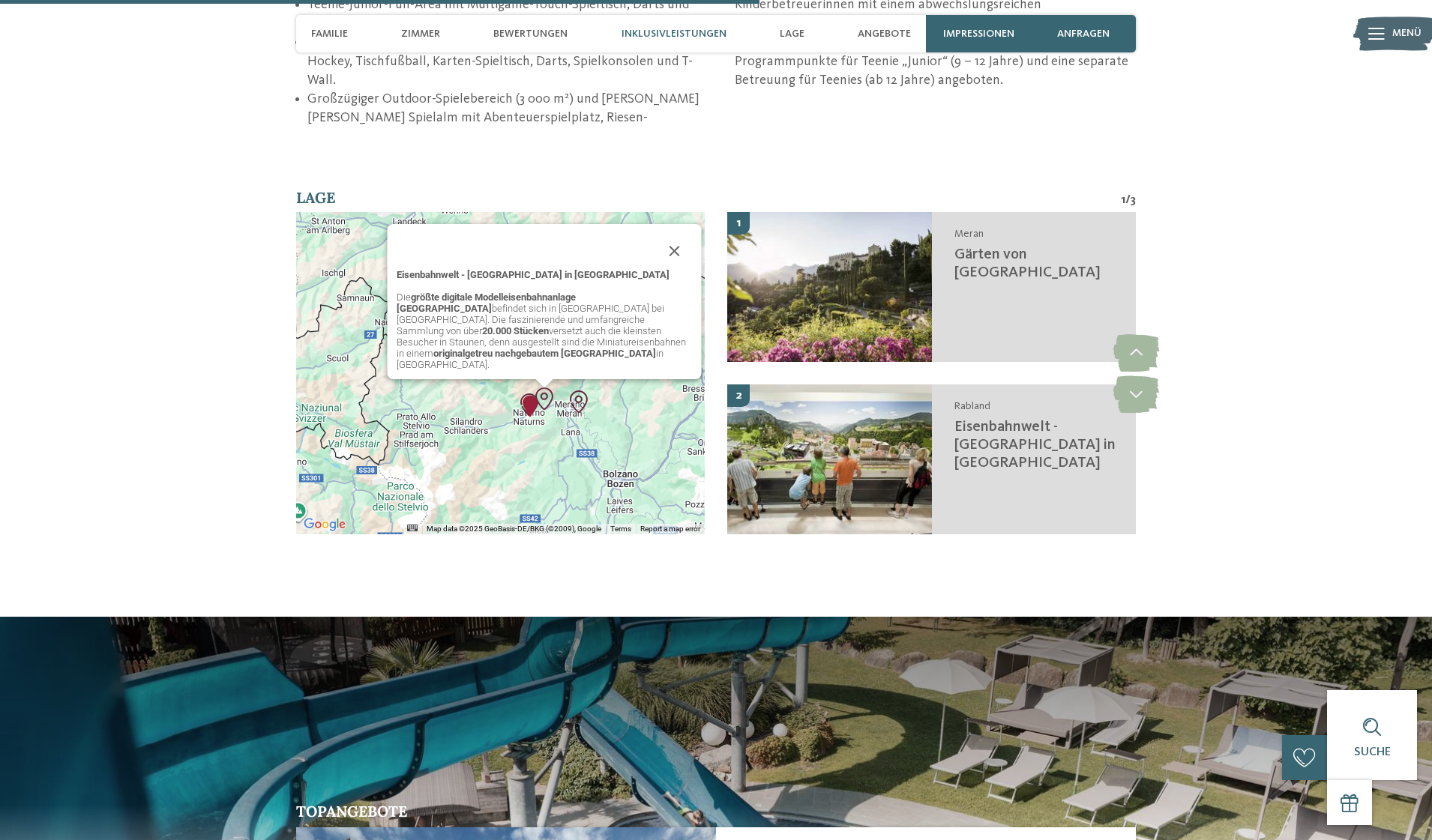
click at [495, 413] on div "Eisenbahnwelt - Südtirol in Miniatur Die größte digitale Modelleisenbahnanlage …" at bounding box center [500, 372] width 409 height 322
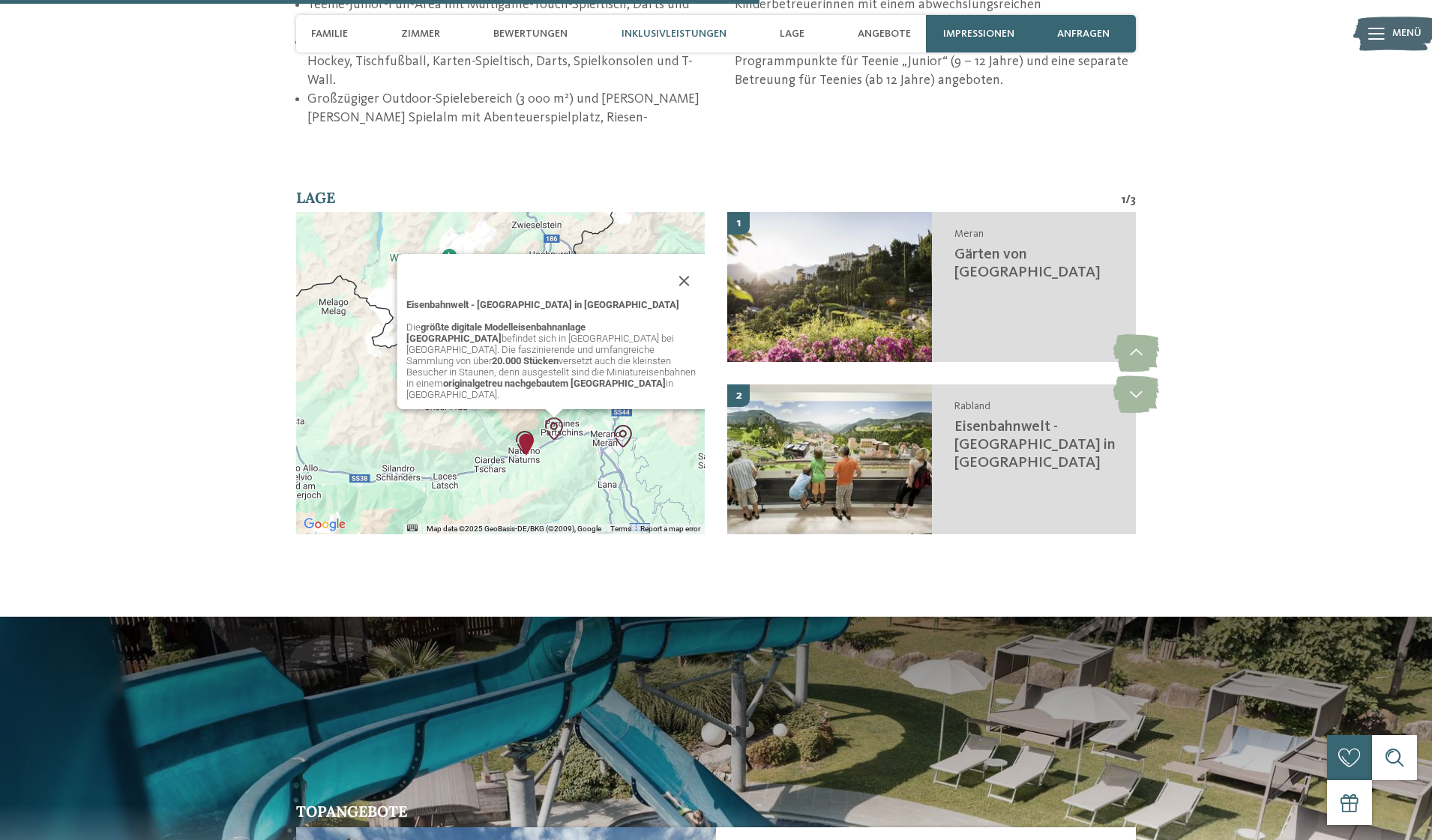
drag, startPoint x: 601, startPoint y: 376, endPoint x: 563, endPoint y: 433, distance: 68.5
click at [563, 433] on div "Eisenbahnwelt - Südtirol in Miniatur Die größte digitale Modelleisenbahnanlage …" at bounding box center [500, 372] width 409 height 322
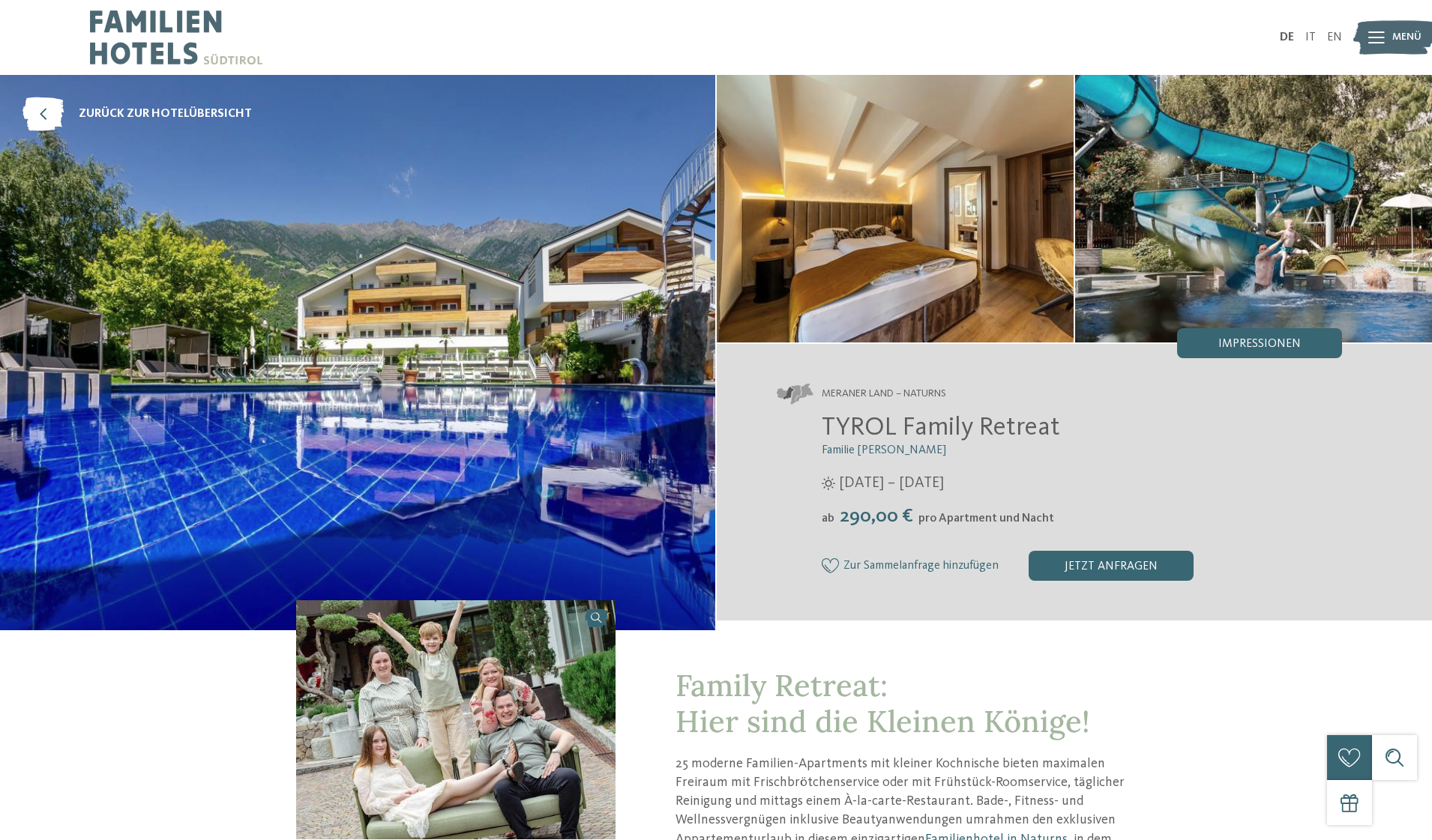
scroll to position [0, 0]
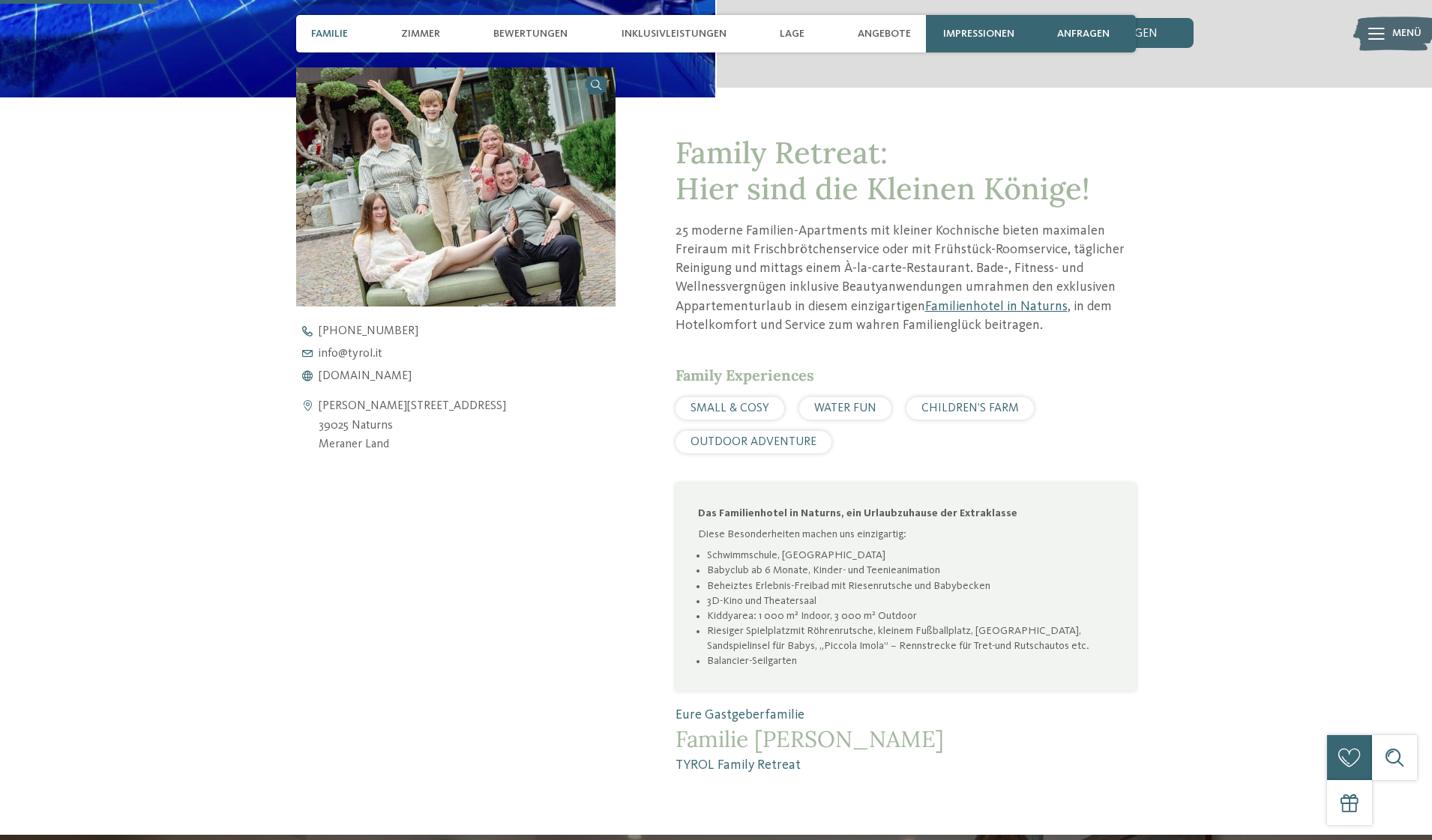
scroll to position [535, 0]
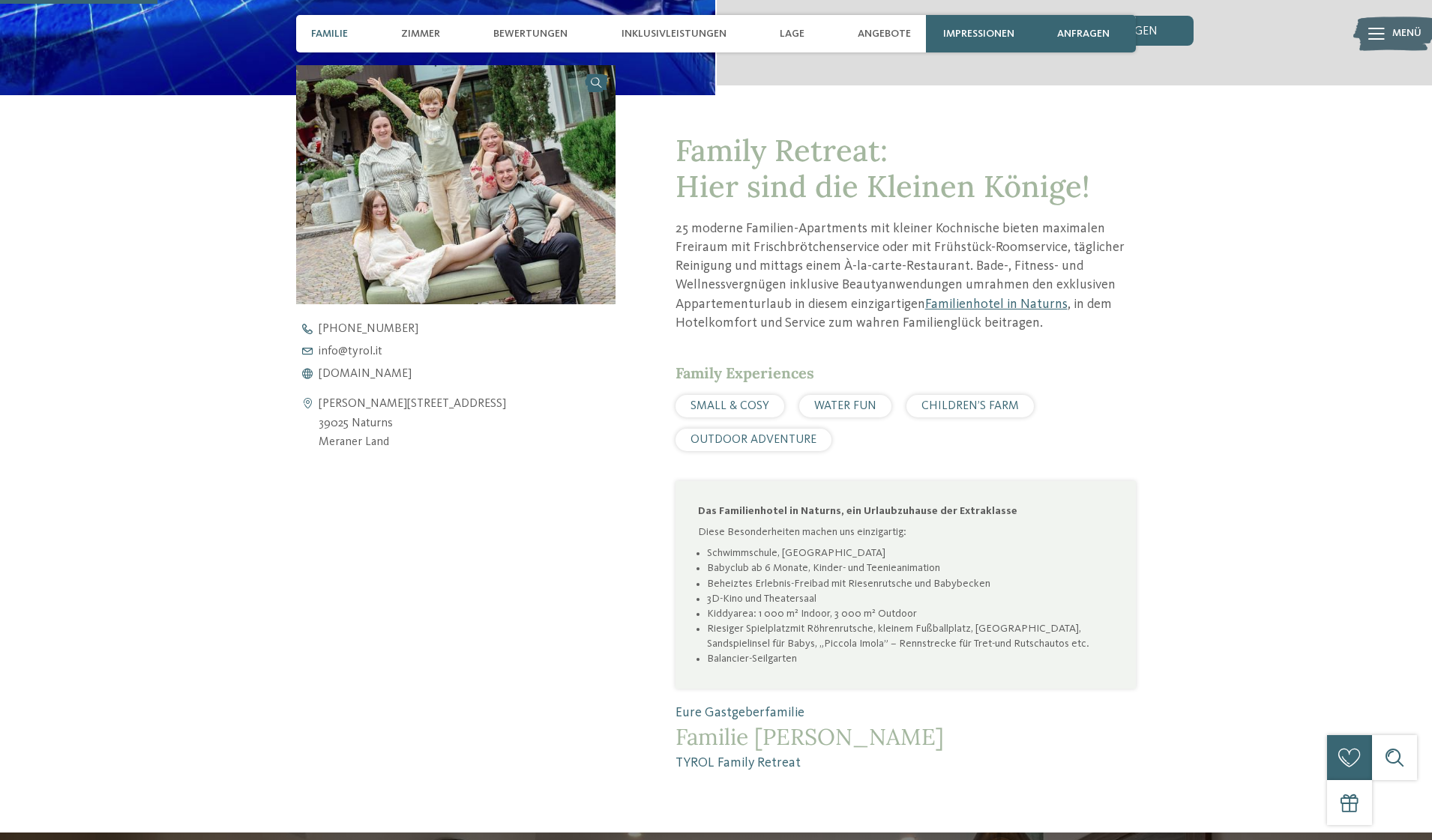
click at [857, 234] on p "25 moderne Familien-Apartments mit kleiner Kochnische bieten maximalen Freiraum…" at bounding box center [906, 276] width 461 height 113
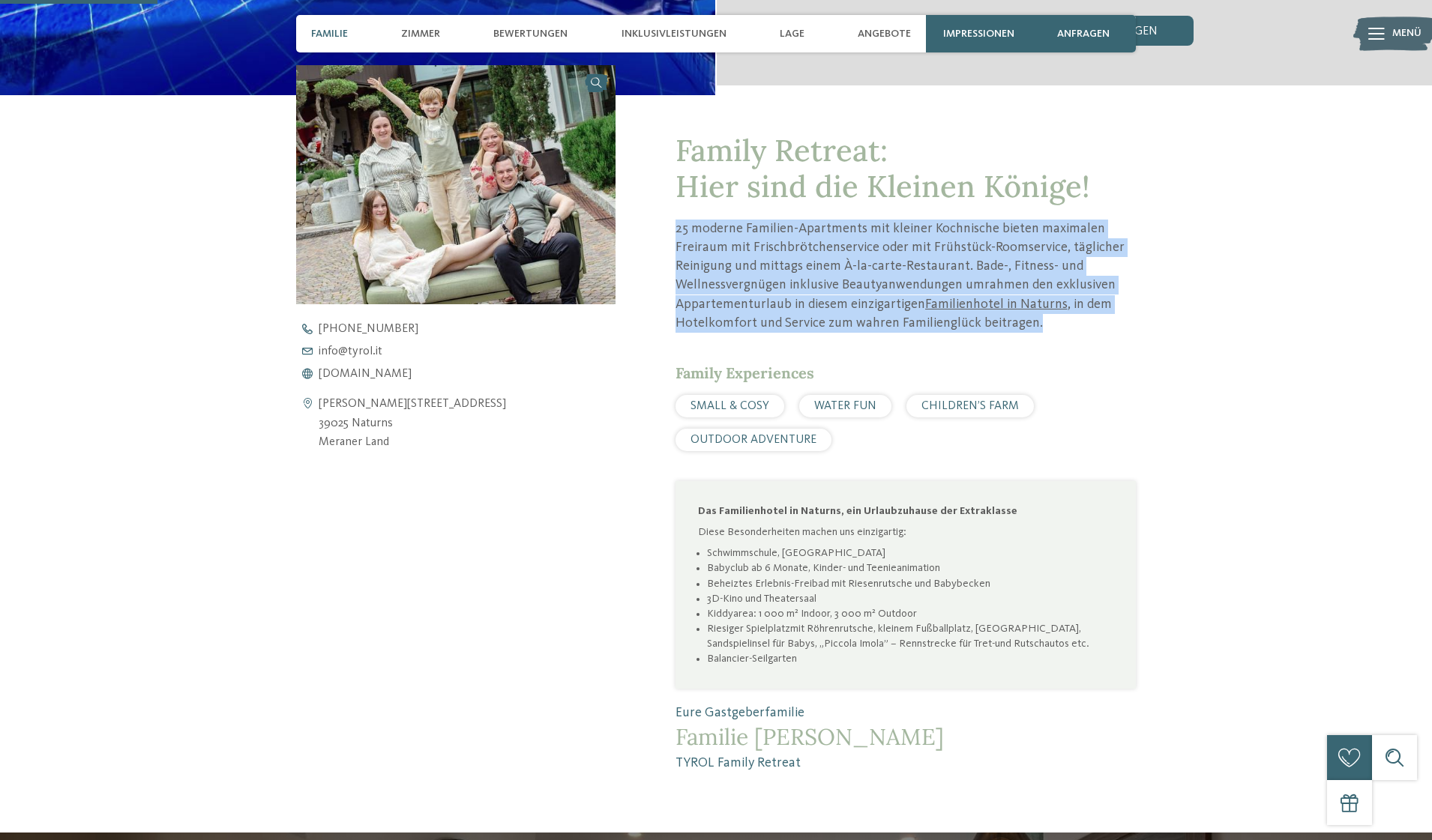
click at [857, 234] on p "25 moderne Familien-Apartments mit kleiner Kochnische bieten maximalen Freiraum…" at bounding box center [906, 276] width 461 height 113
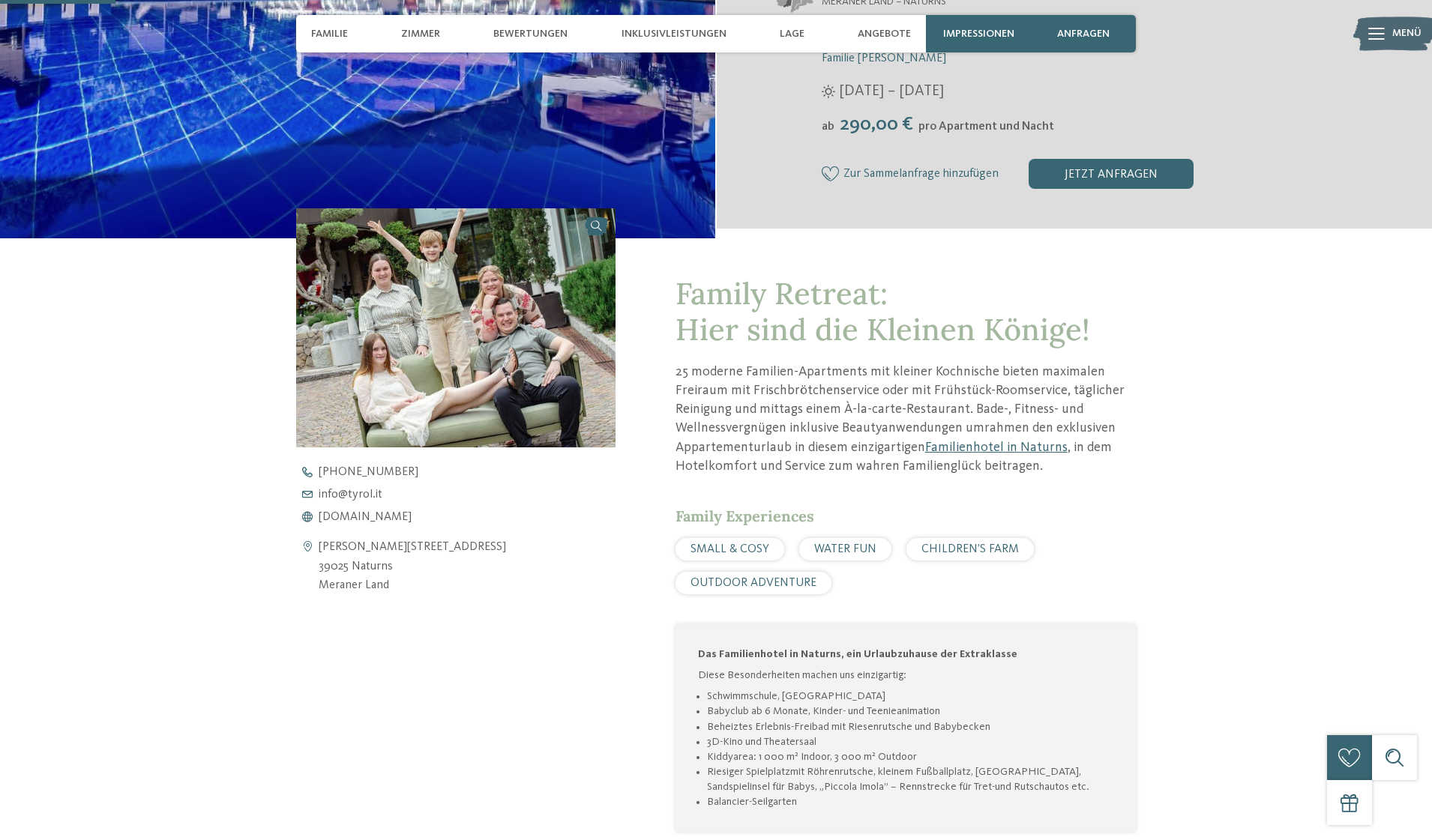
scroll to position [359, 0]
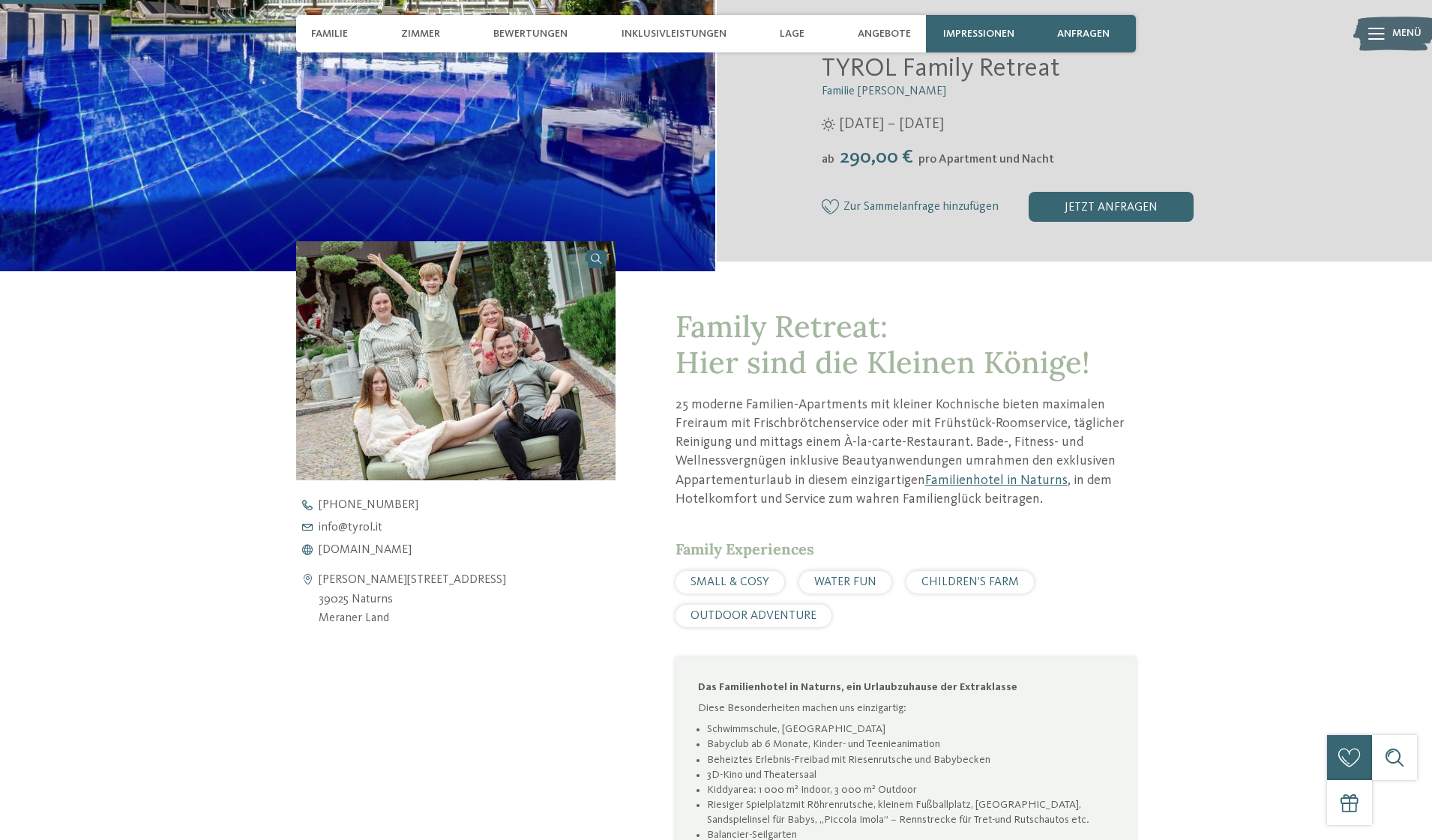
click at [892, 470] on p "25 moderne Familien-Apartments mit kleiner Kochnische bieten maximalen Freiraum…" at bounding box center [906, 452] width 461 height 113
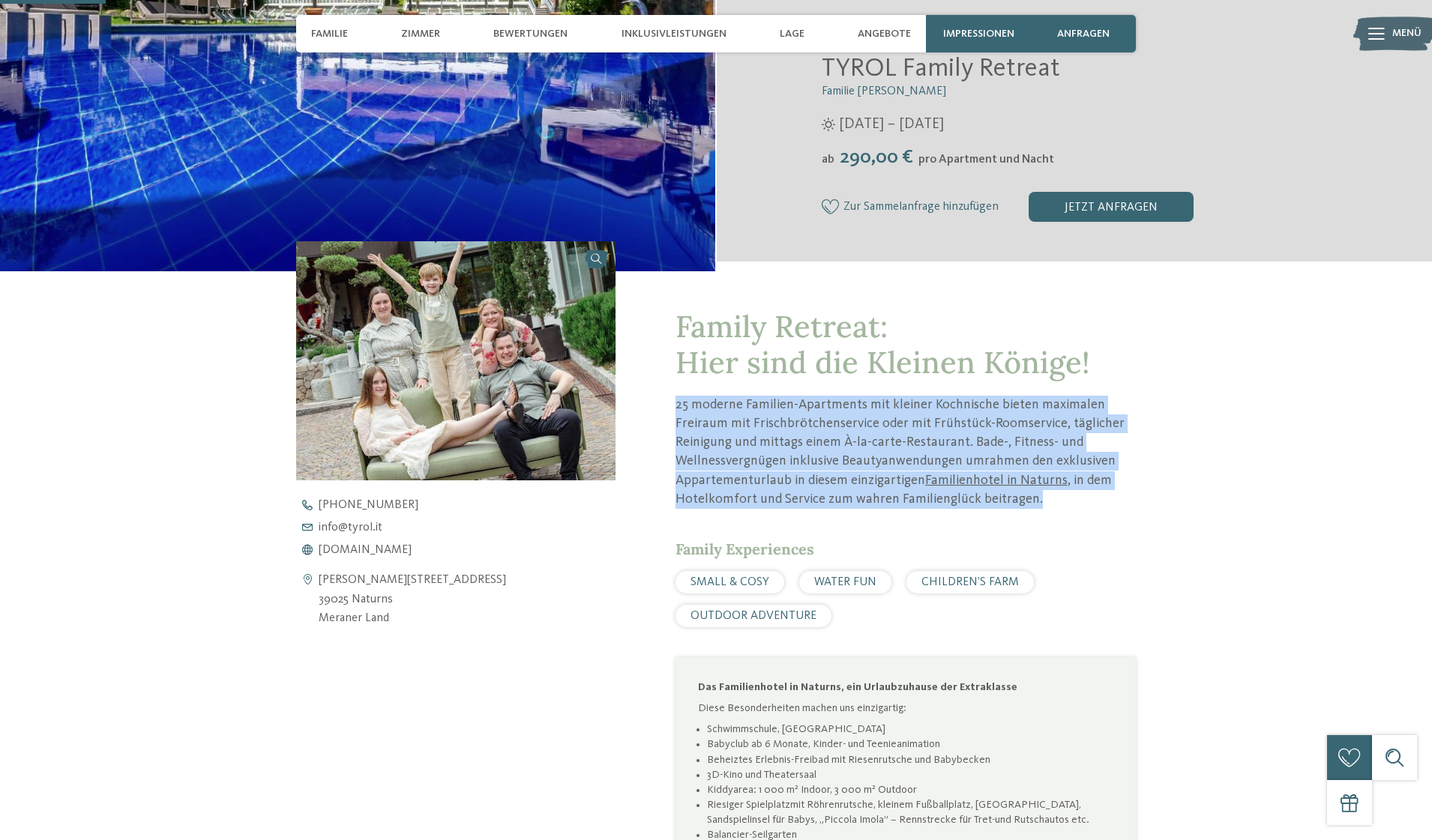
click at [905, 429] on p "25 moderne Familien-Apartments mit kleiner Kochnische bieten maximalen Freiraum…" at bounding box center [906, 452] width 461 height 113
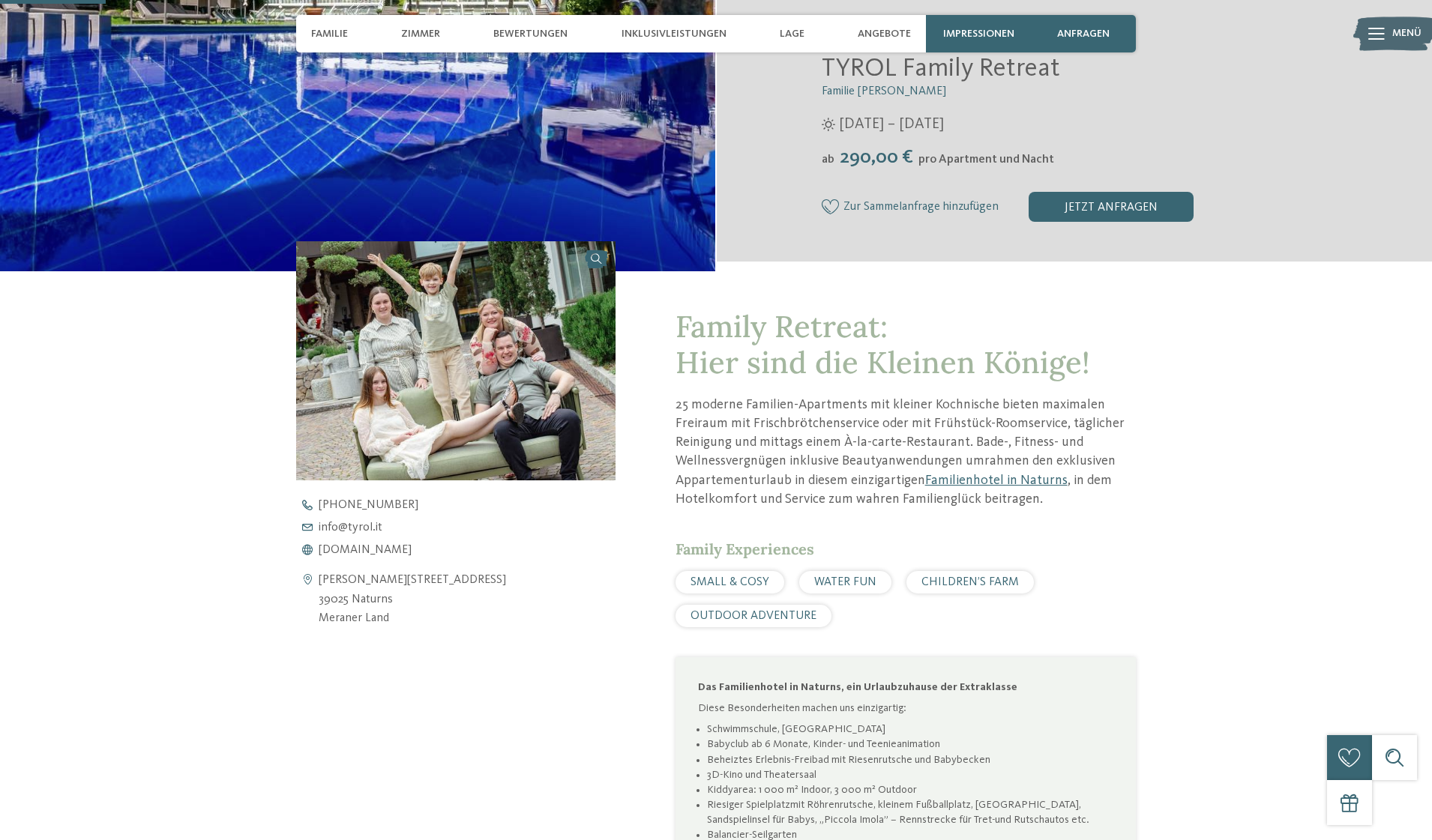
click at [905, 429] on p "25 moderne Familien-Apartments mit kleiner Kochnische bieten maximalen Freiraum…" at bounding box center [906, 452] width 461 height 113
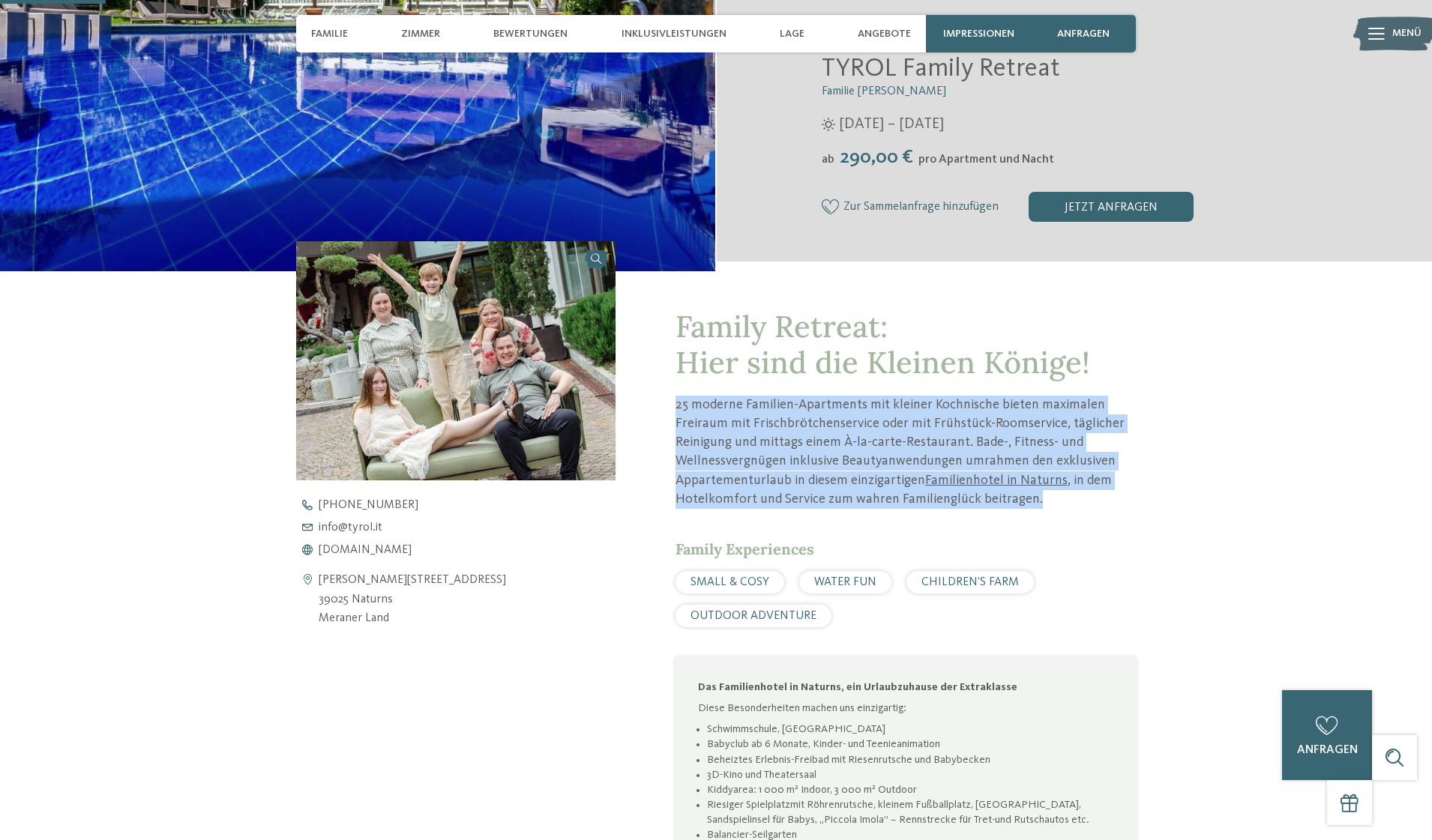
click at [905, 429] on p "25 moderne Familien-Apartments mit kleiner Kochnische bieten maximalen Freiraum…" at bounding box center [906, 452] width 461 height 113
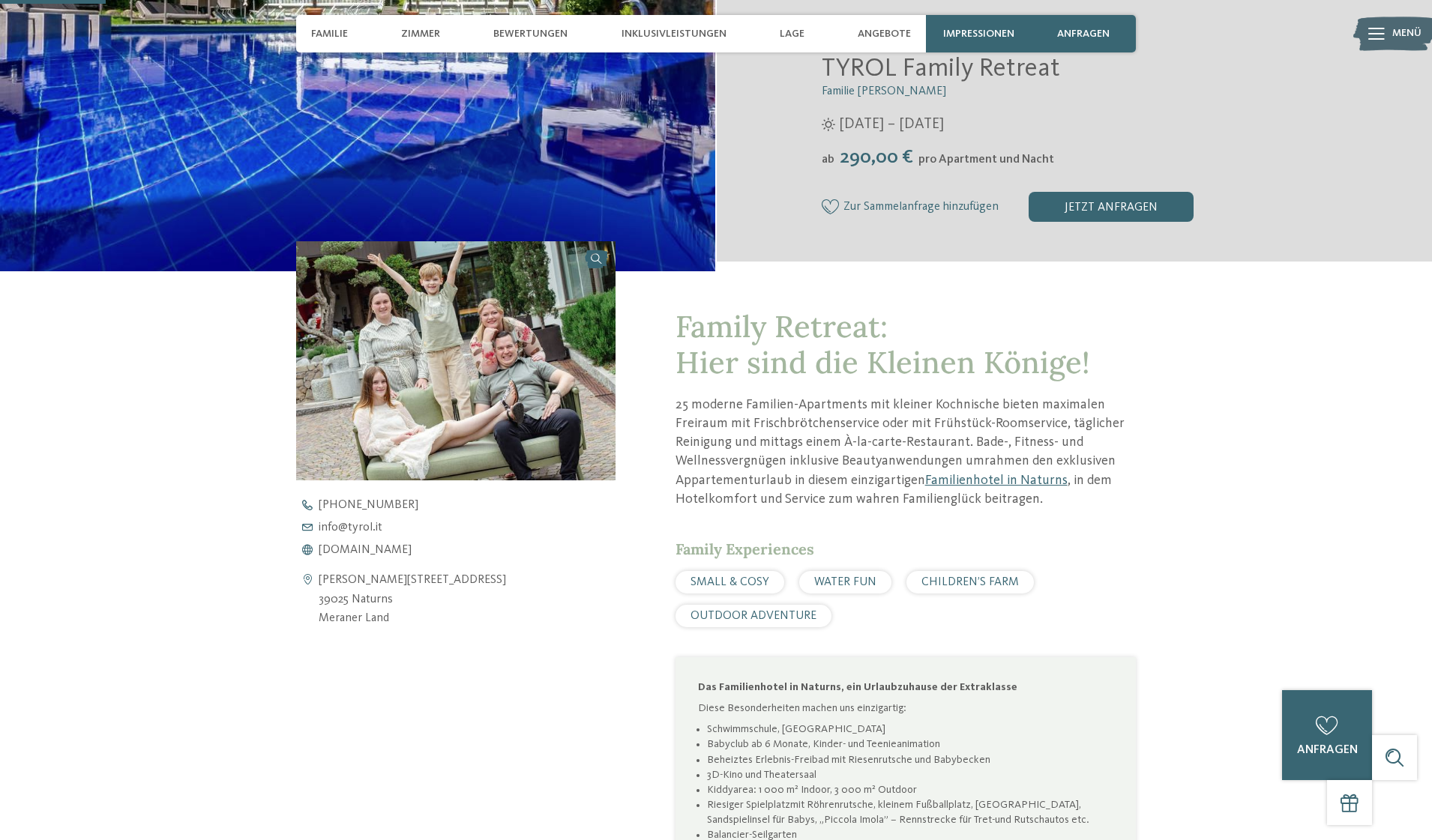
click at [905, 429] on p "25 moderne Familien-Apartments mit kleiner Kochnische bieten maximalen Freiraum…" at bounding box center [906, 452] width 461 height 113
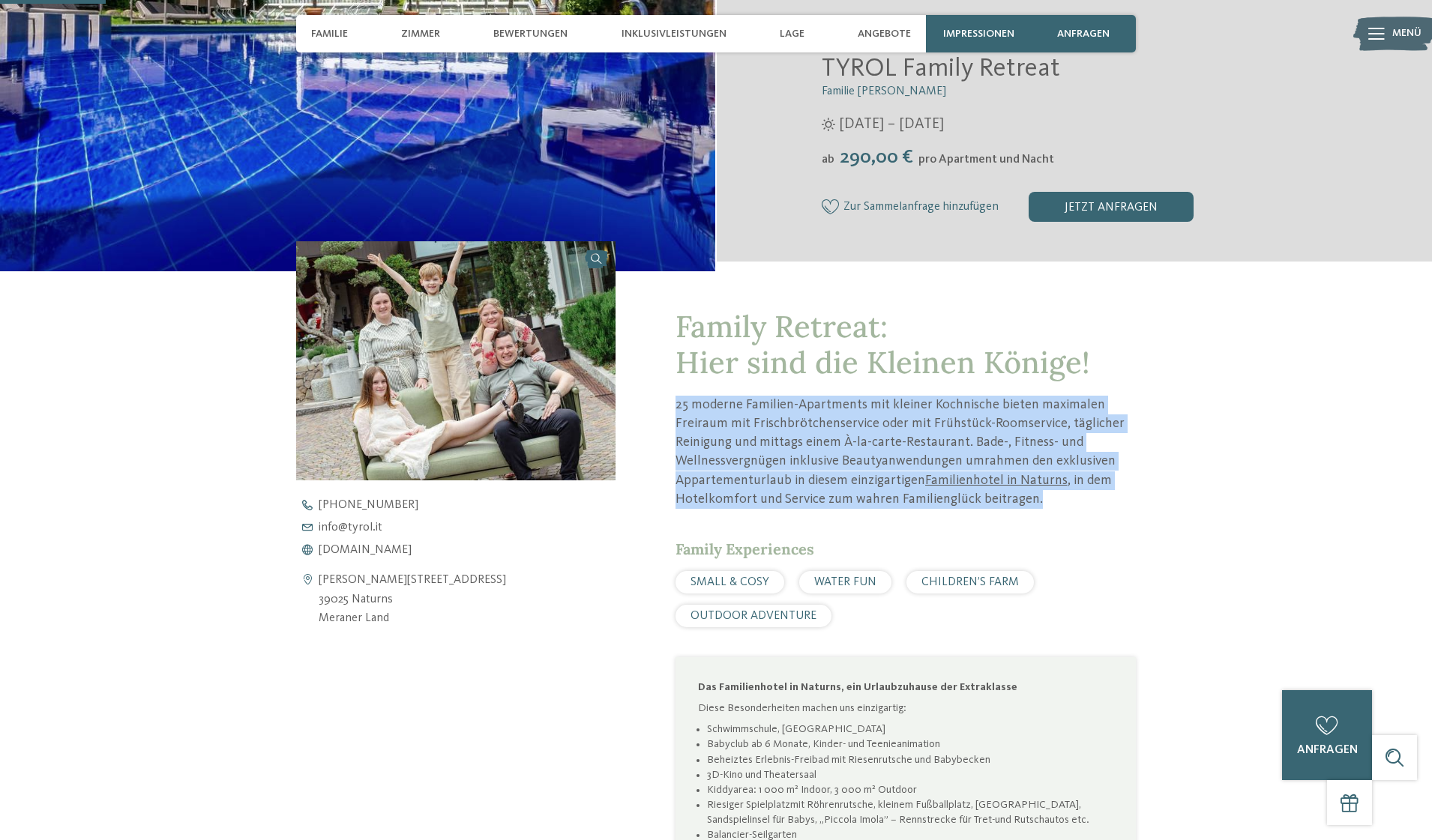
click at [903, 449] on p "25 moderne Familien-Apartments mit kleiner Kochnische bieten maximalen Freiraum…" at bounding box center [906, 452] width 461 height 113
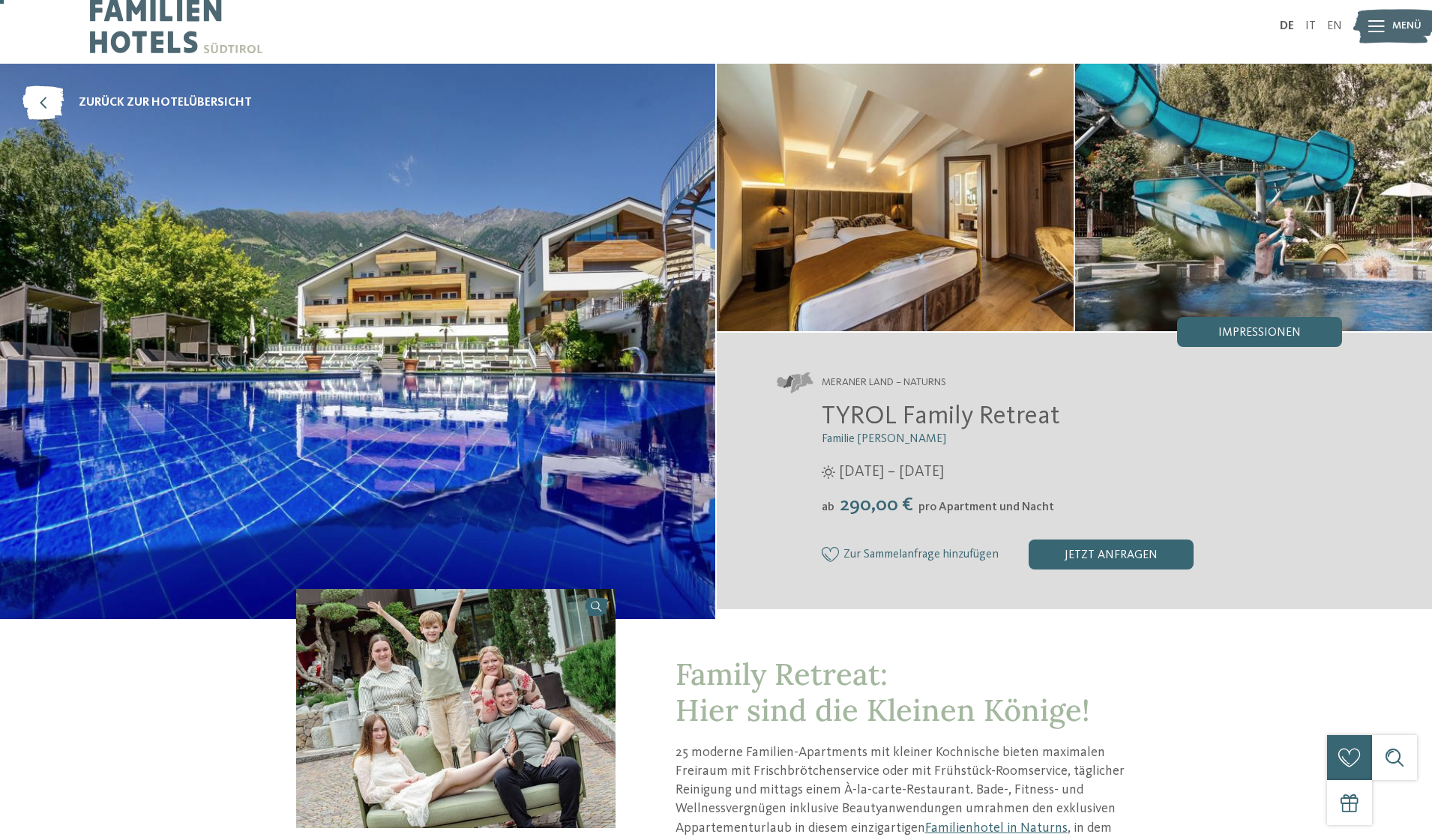
scroll to position [13, 0]
